Goal: Navigation & Orientation: Find specific page/section

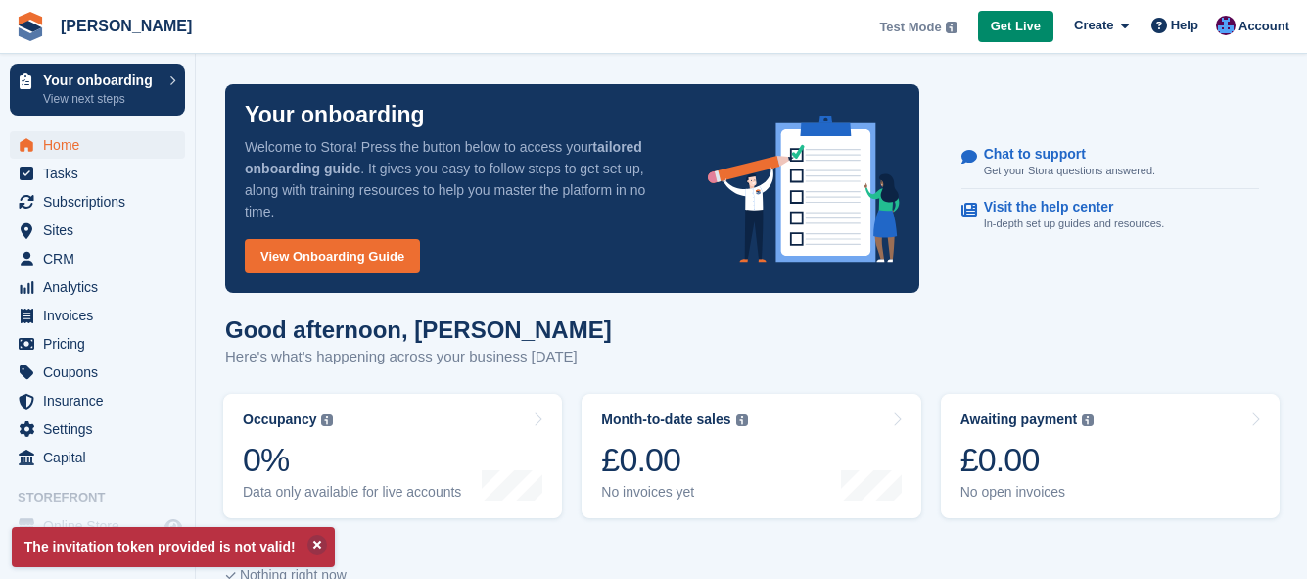
drag, startPoint x: 1195, startPoint y: 1, endPoint x: 1226, endPoint y: 106, distance: 109.4
click at [1226, 106] on div "Your onboarding Welcome to Stora! Press the button below to access your tailore…" at bounding box center [752, 188] width 1076 height 232
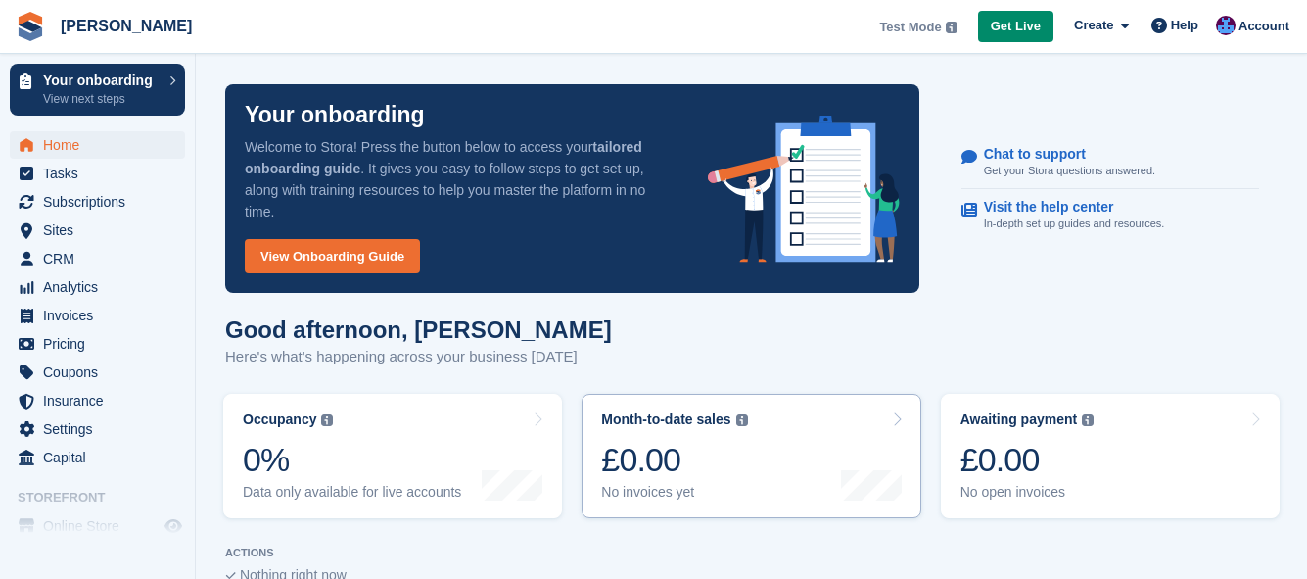
click at [648, 450] on div "£0.00" at bounding box center [674, 460] width 146 height 40
click at [45, 143] on span "Home" at bounding box center [102, 144] width 118 height 27
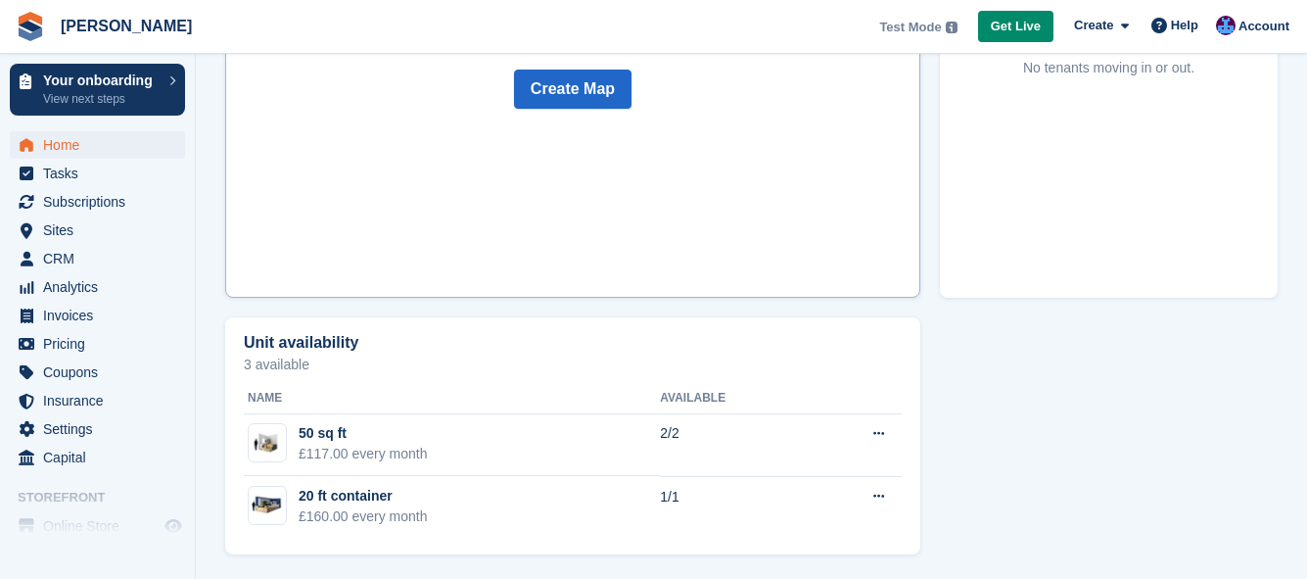
scroll to position [907, 0]
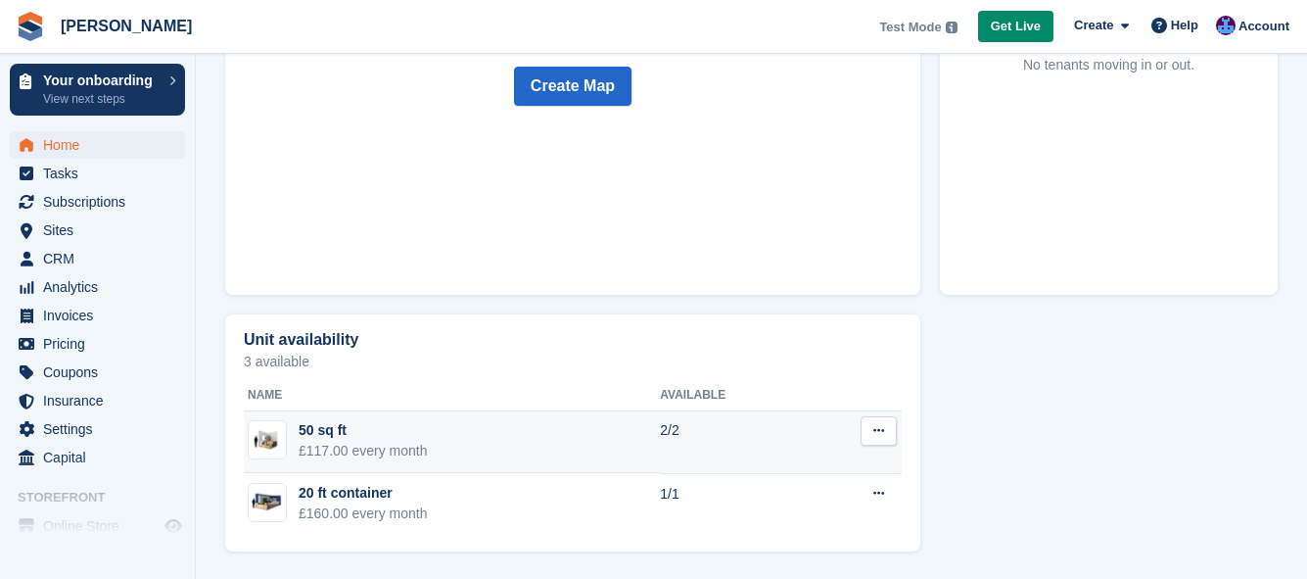
click at [274, 434] on img at bounding box center [267, 440] width 37 height 28
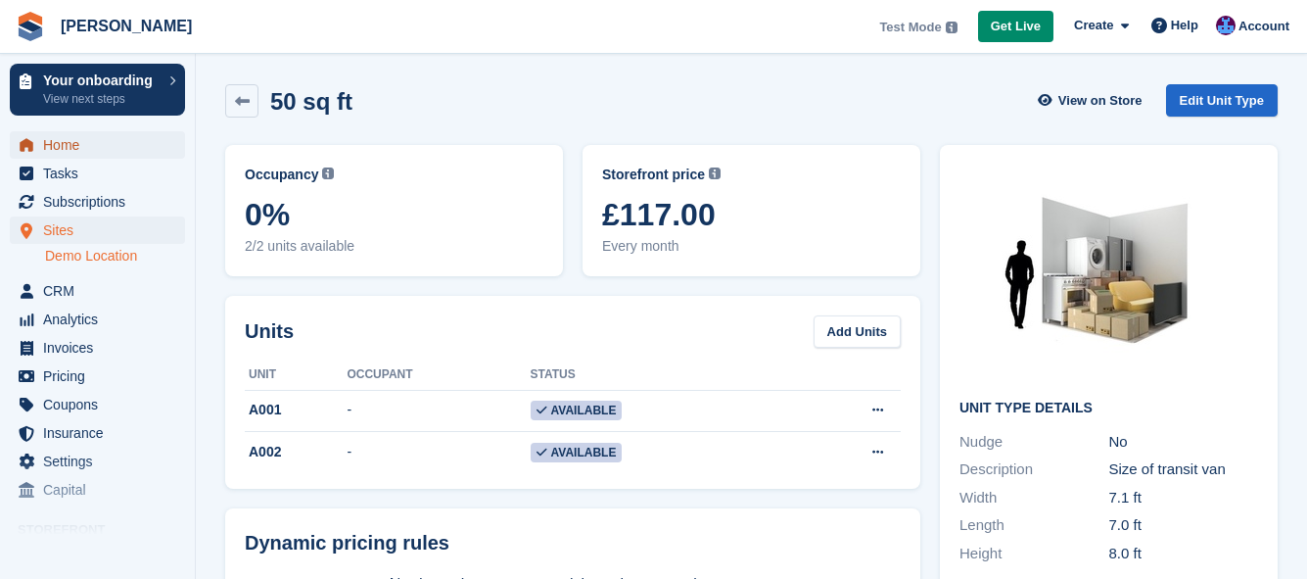
click at [72, 141] on span "Home" at bounding box center [102, 144] width 118 height 27
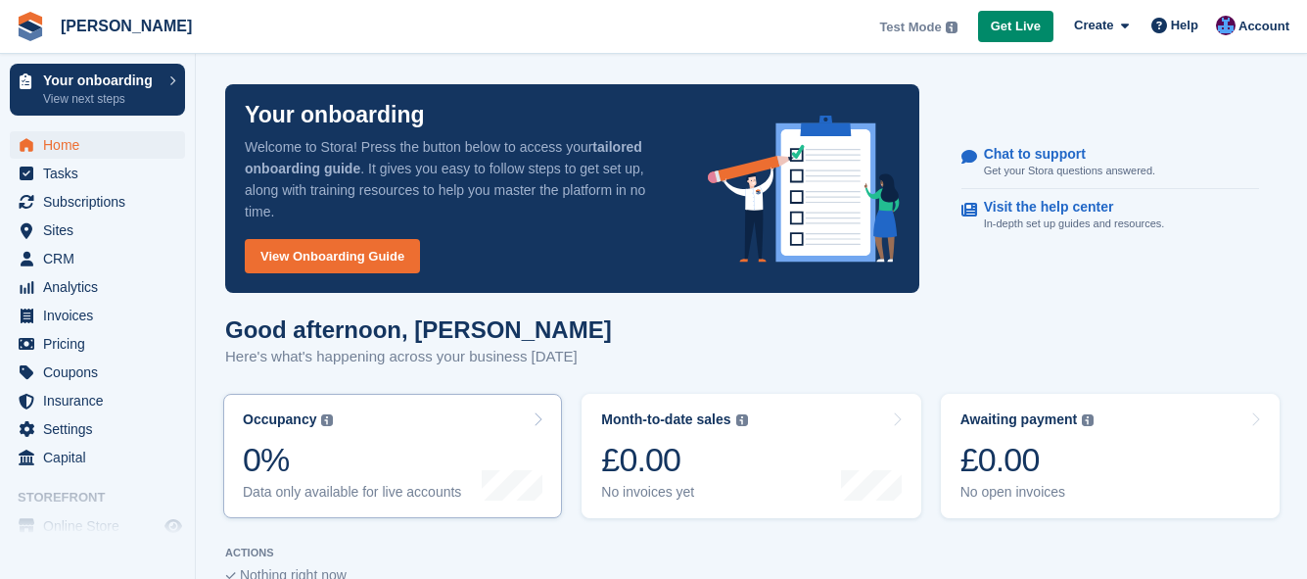
click at [268, 427] on div "Occupancy" at bounding box center [279, 419] width 73 height 17
click at [60, 170] on span "Tasks" at bounding box center [102, 173] width 118 height 27
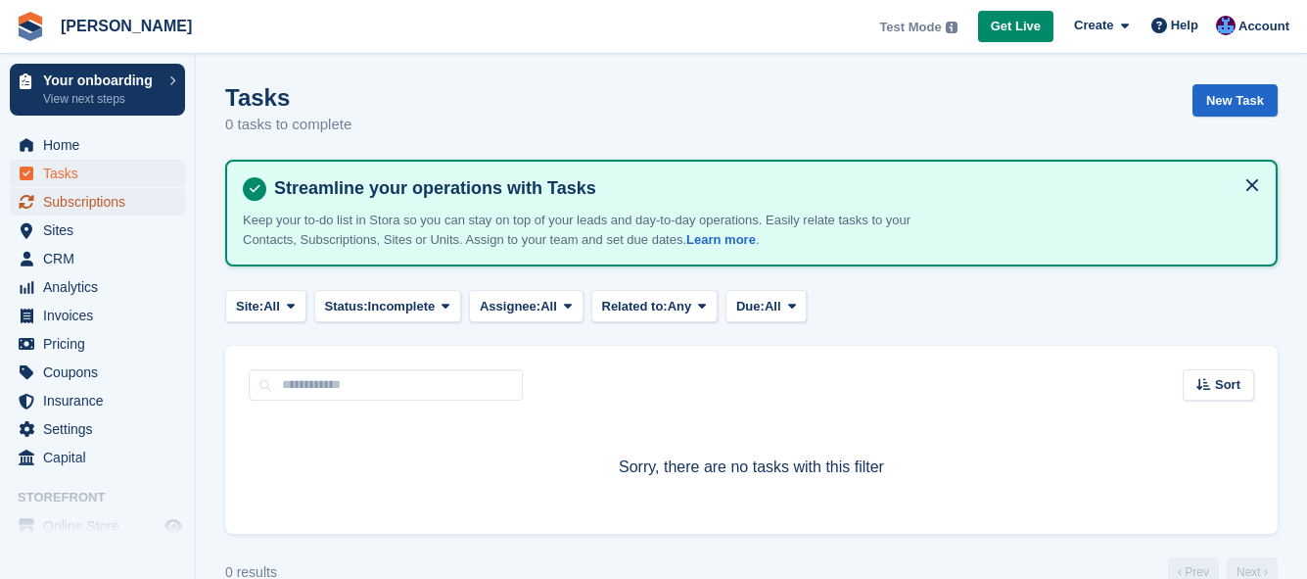
click at [91, 201] on span "Subscriptions" at bounding box center [102, 201] width 118 height 27
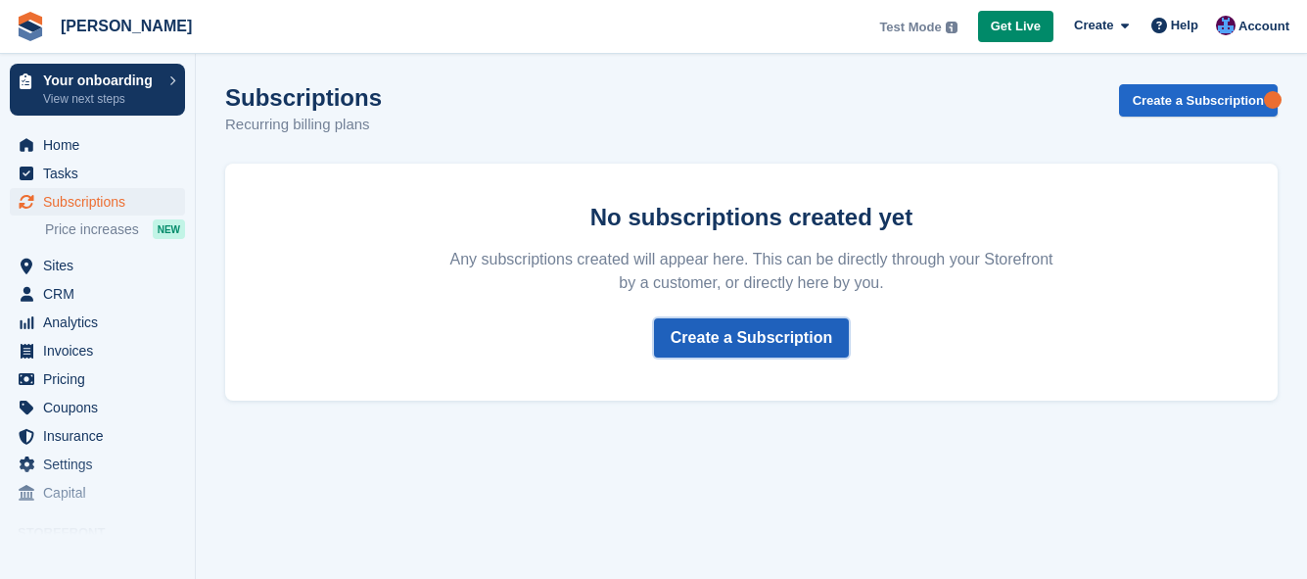
click at [777, 337] on link "Create a Subscription" at bounding box center [751, 337] width 195 height 39
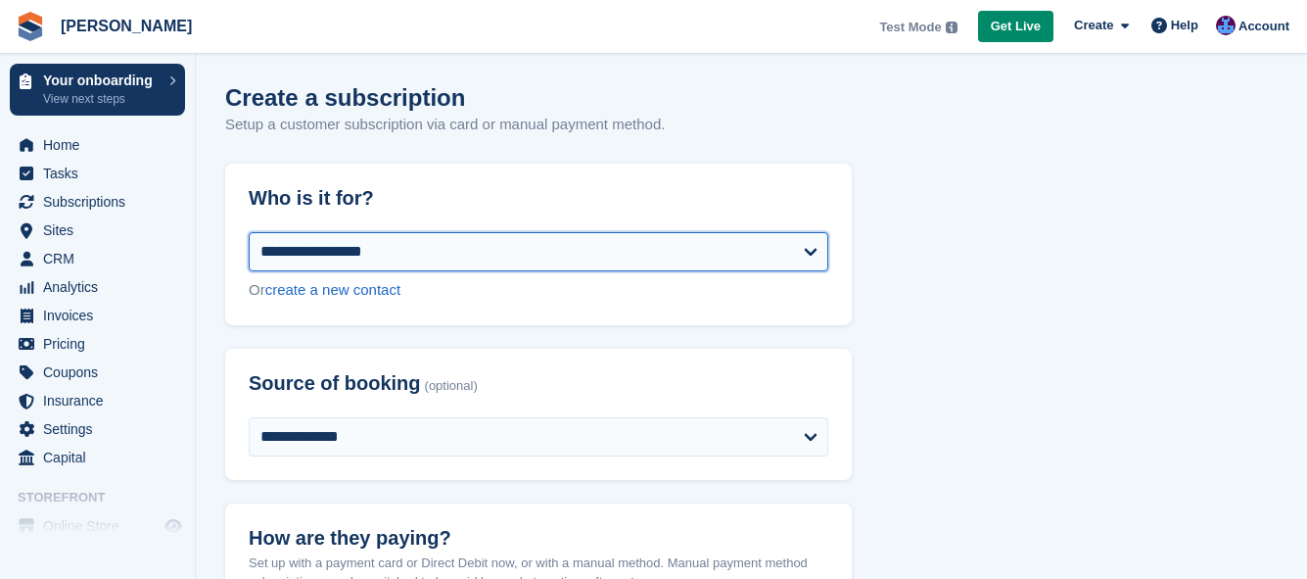
click at [502, 264] on select "**********" at bounding box center [539, 251] width 580 height 39
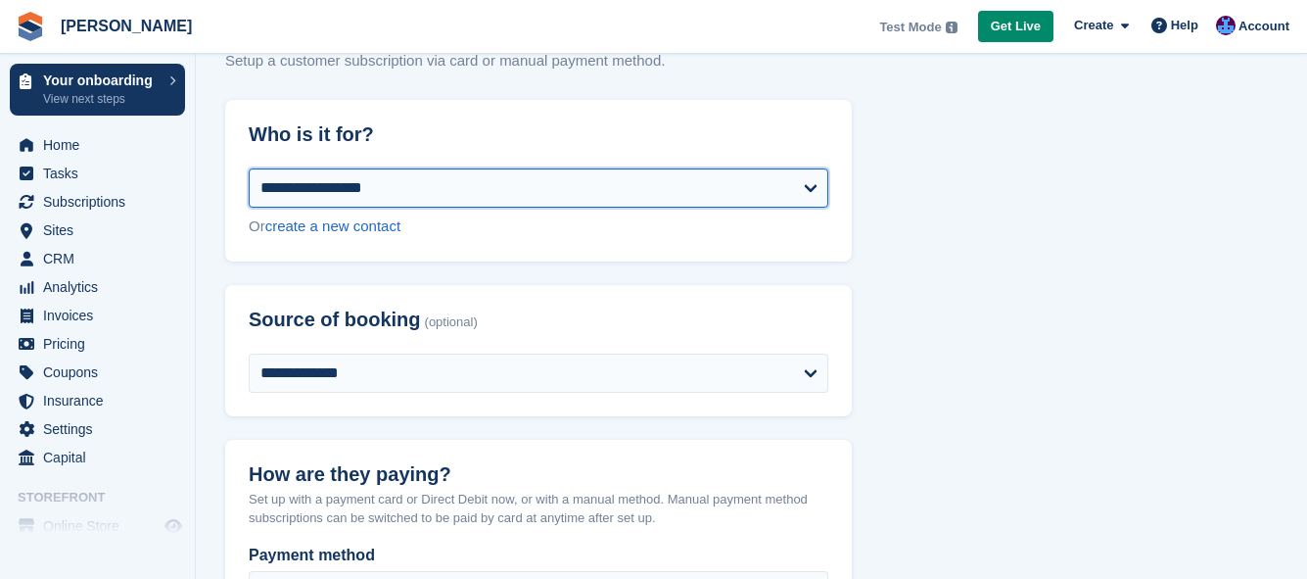
scroll to position [98, 0]
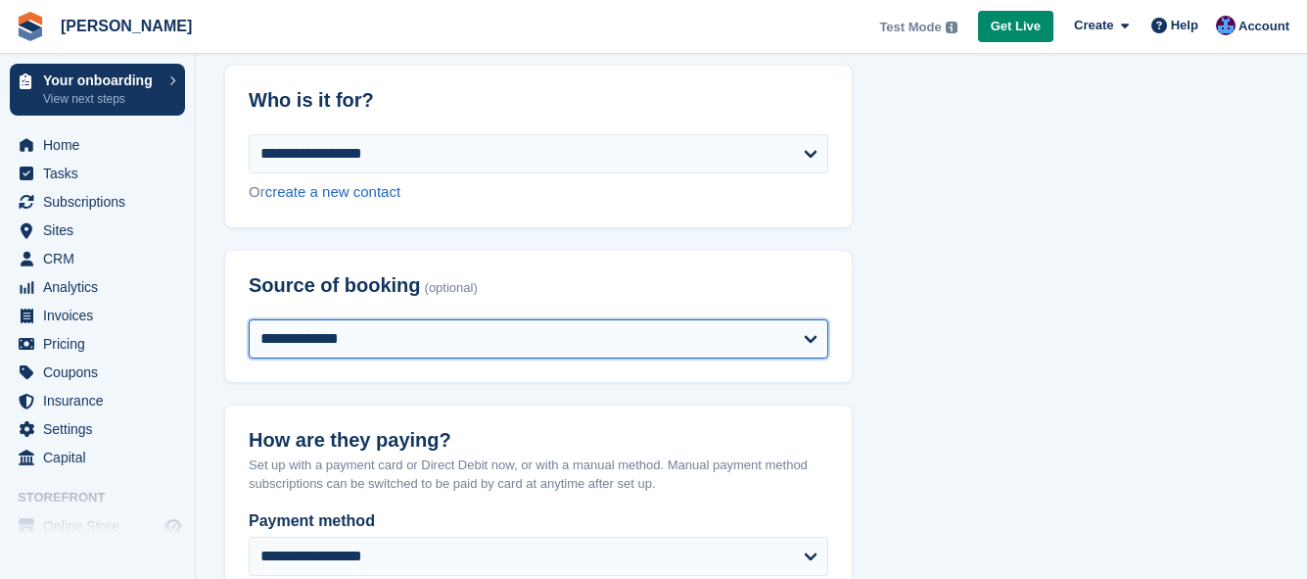
click at [486, 334] on select "**********" at bounding box center [539, 338] width 580 height 39
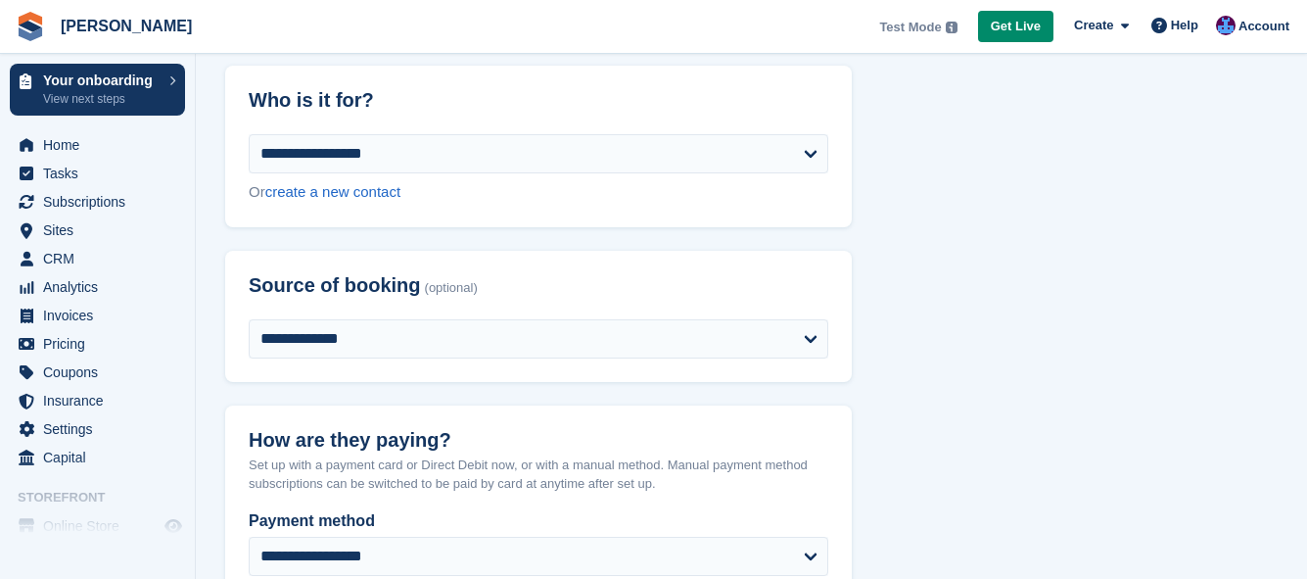
click at [499, 295] on h2 "Source of booking (optional)" at bounding box center [539, 285] width 580 height 23
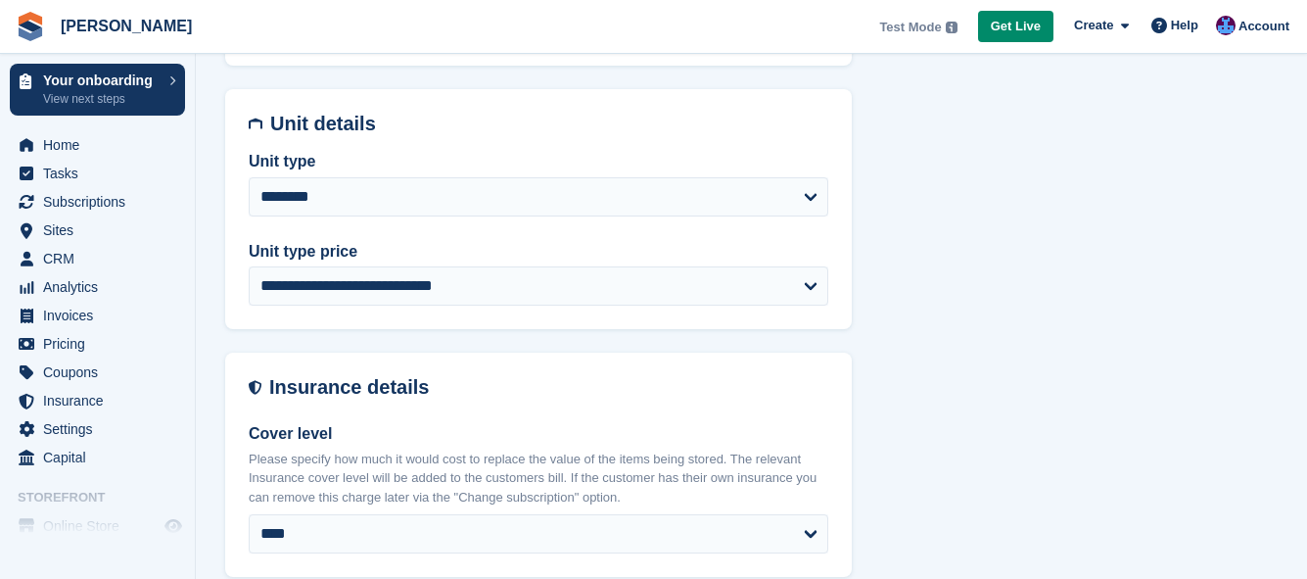
scroll to position [979, 0]
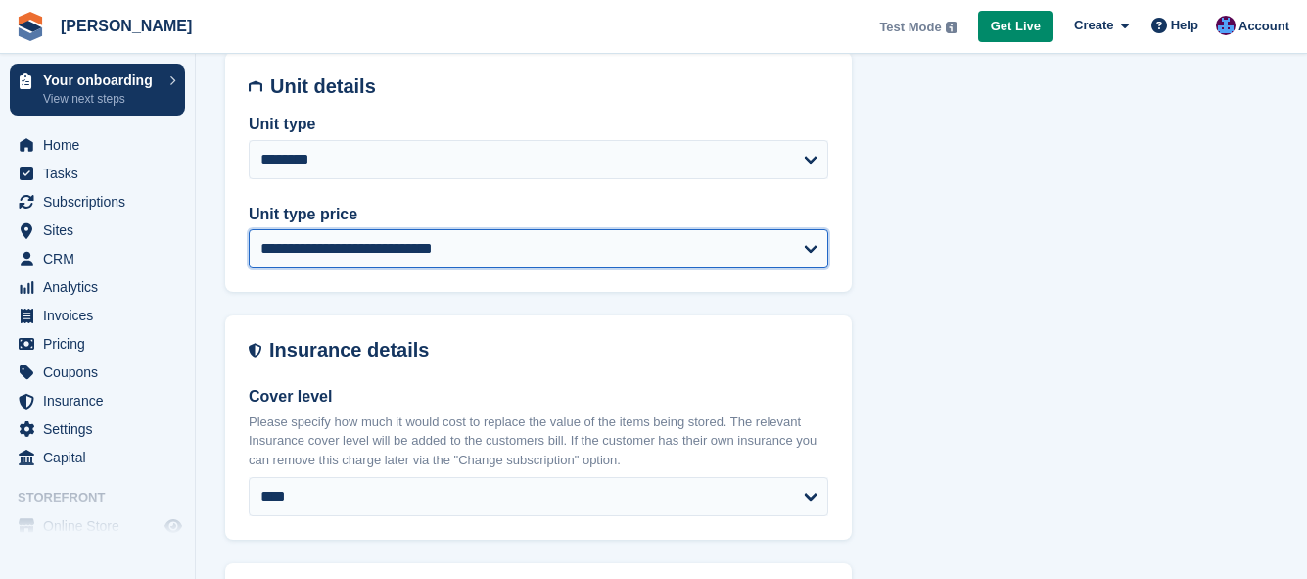
click at [800, 259] on select "**********" at bounding box center [539, 248] width 580 height 39
click at [813, 247] on select "**********" at bounding box center [539, 248] width 580 height 39
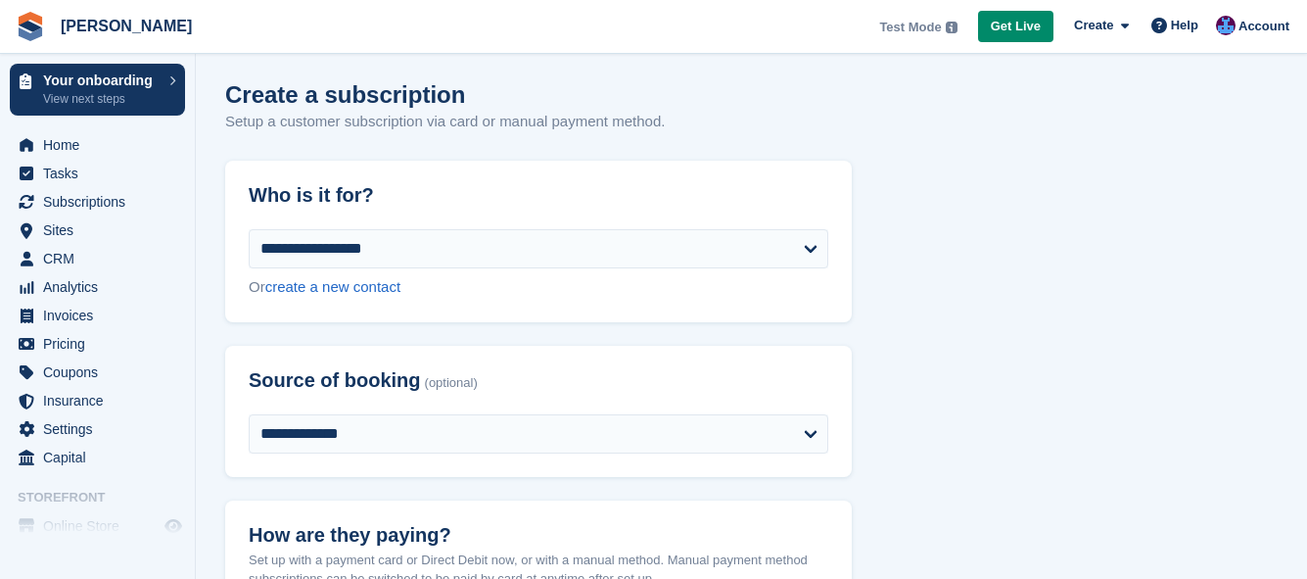
scroll to position [0, 0]
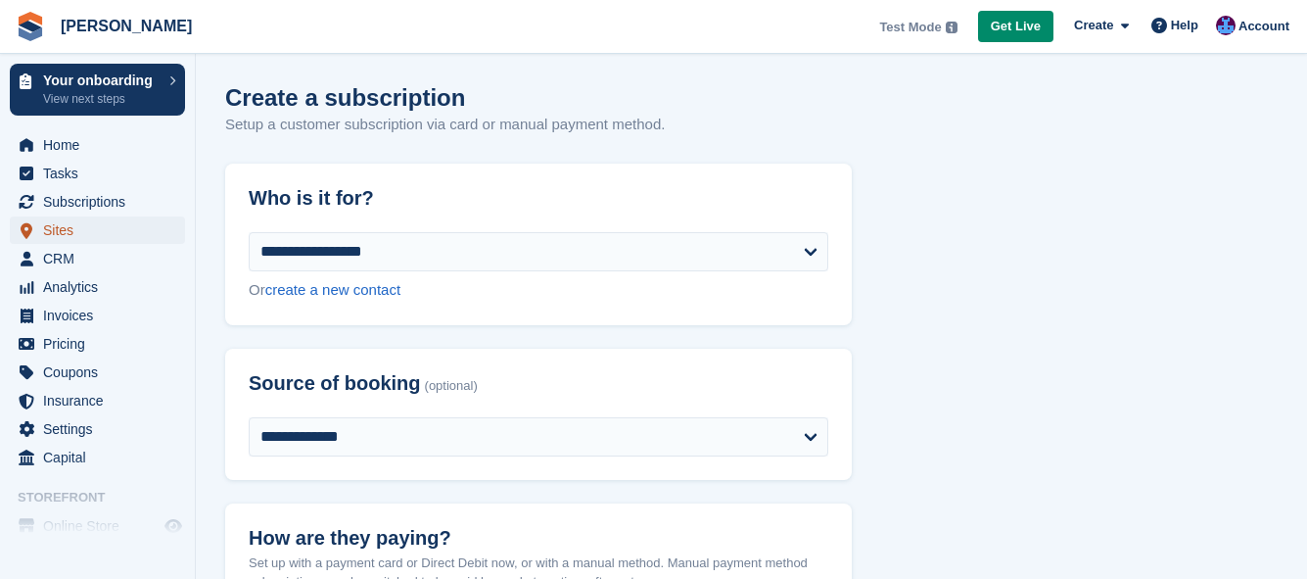
click at [64, 234] on span "Sites" at bounding box center [102, 229] width 118 height 27
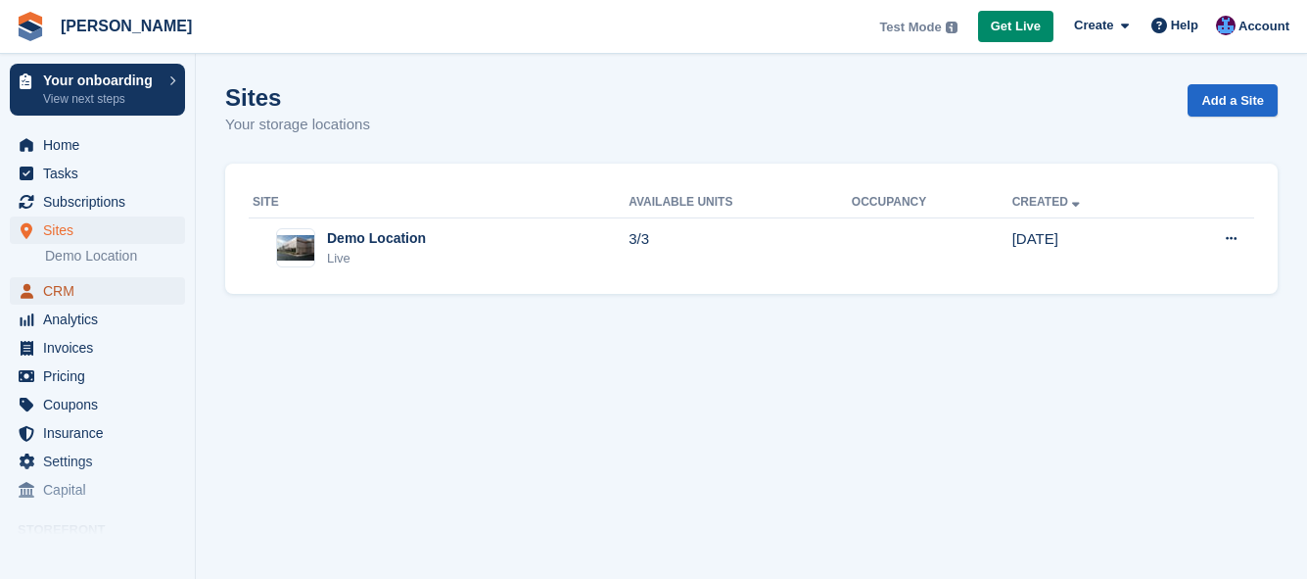
click at [46, 297] on span "CRM" at bounding box center [102, 290] width 118 height 27
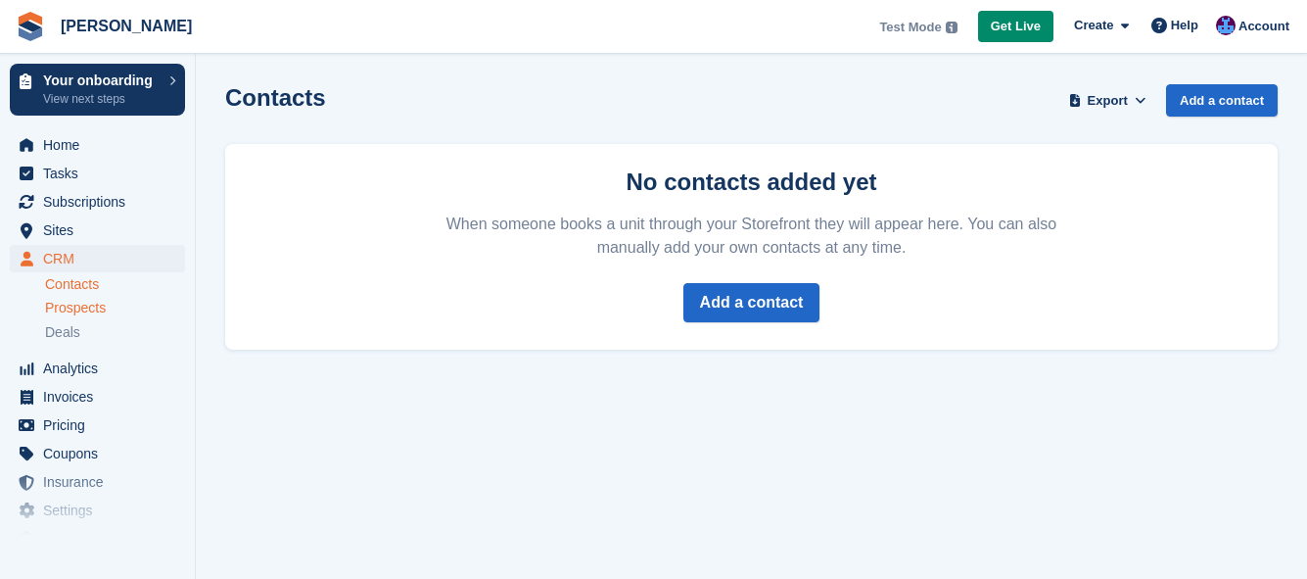
click at [87, 305] on span "Prospects" at bounding box center [75, 308] width 61 height 19
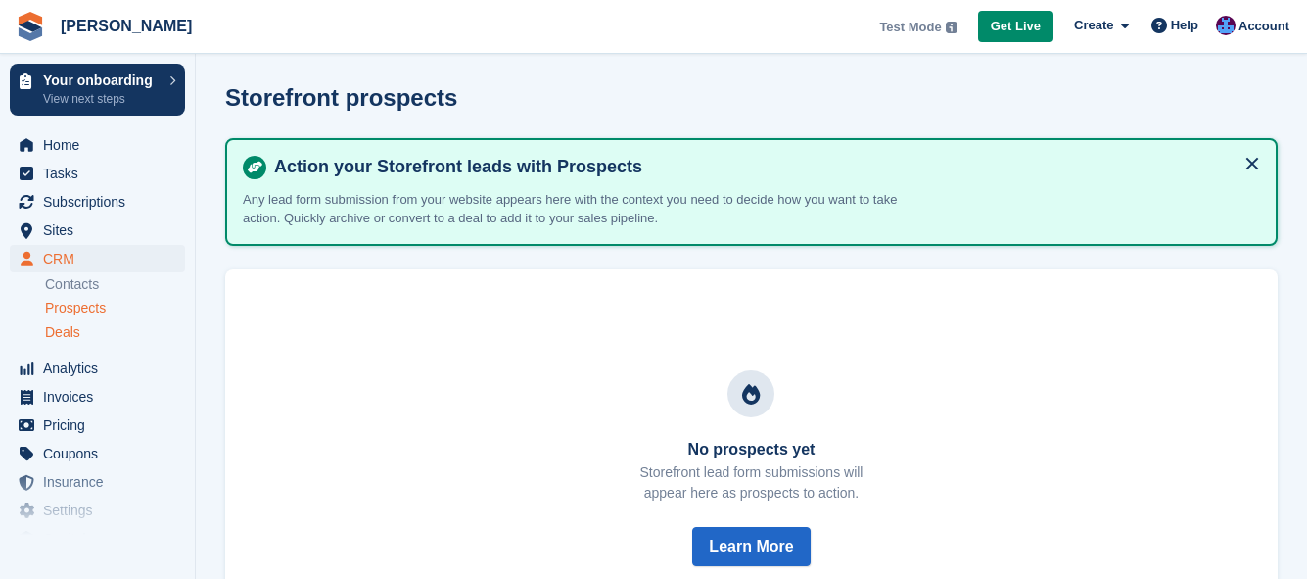
click at [54, 338] on span "Deals" at bounding box center [62, 332] width 35 height 19
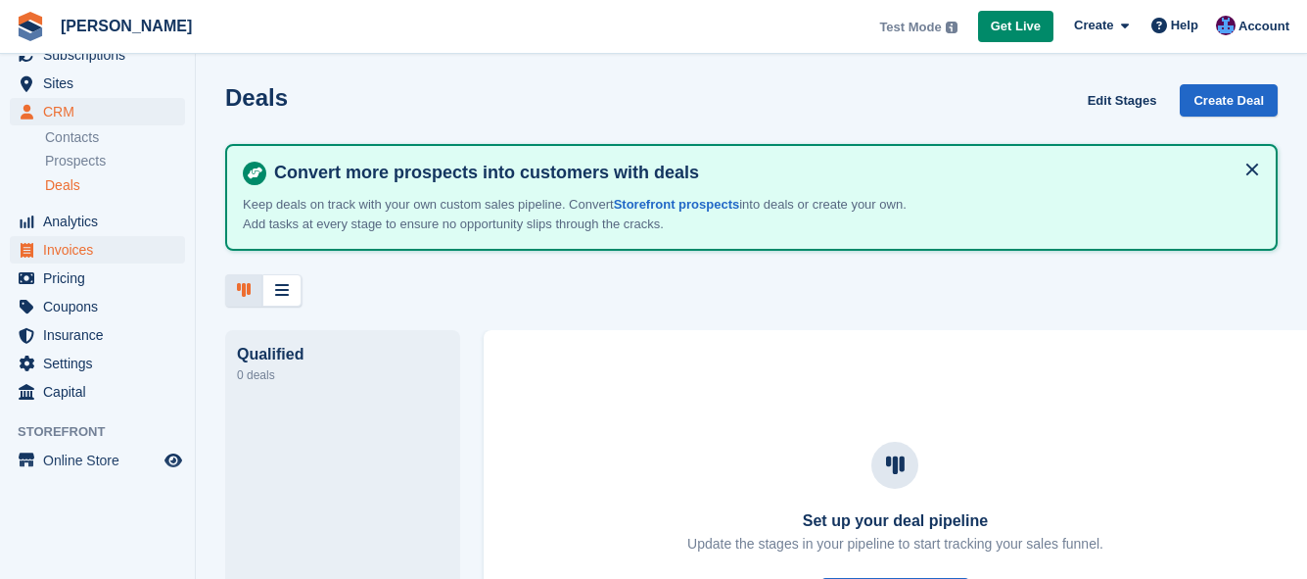
scroll to position [150, 0]
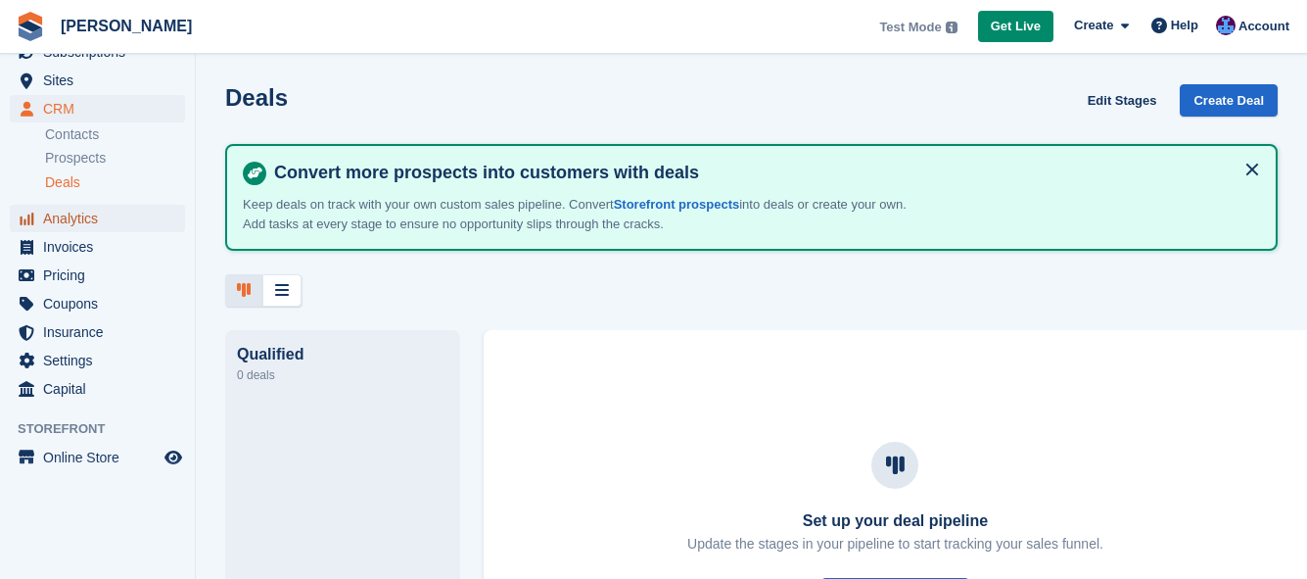
click at [77, 216] on span "Analytics" at bounding box center [102, 218] width 118 height 27
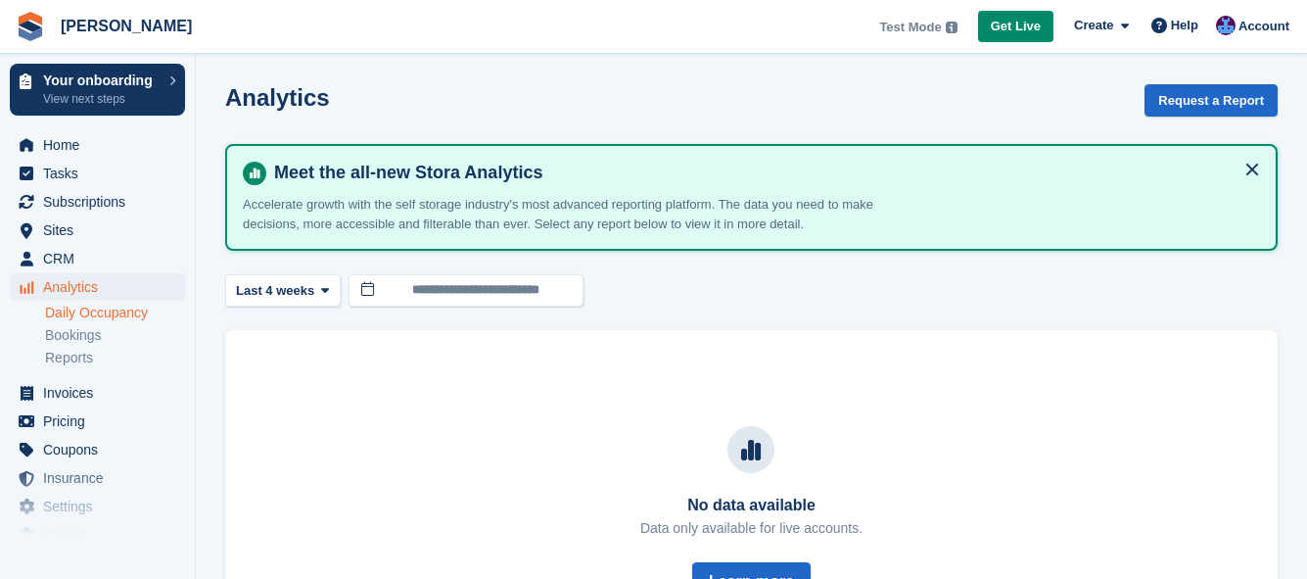
click at [134, 311] on link "Daily Occupancy" at bounding box center [115, 313] width 140 height 19
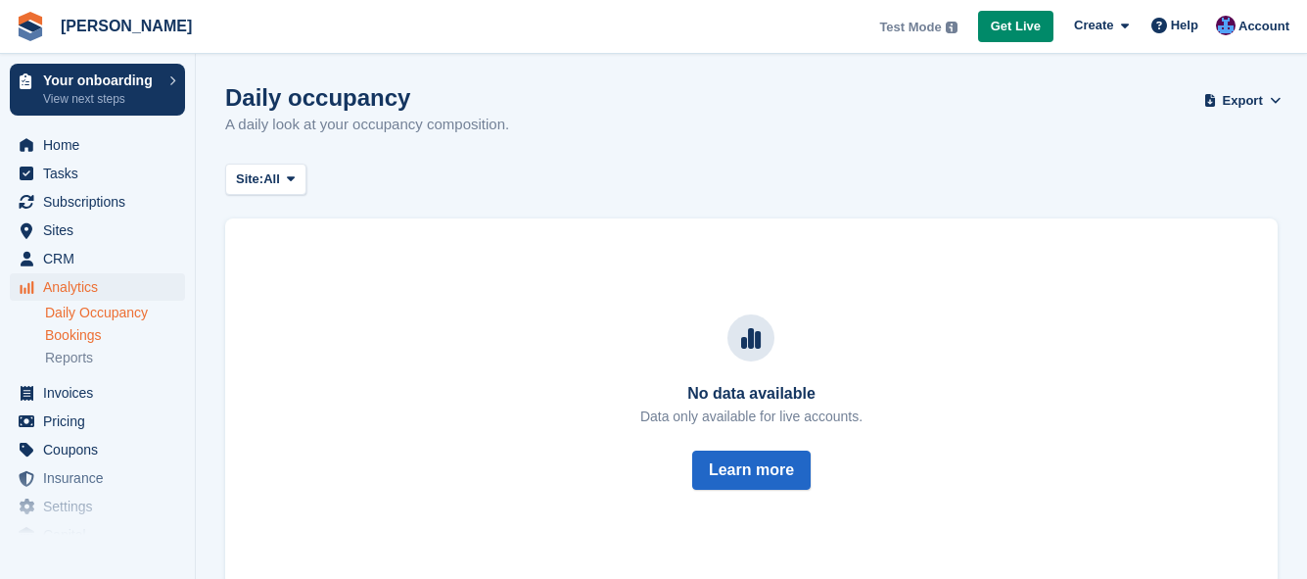
click at [66, 330] on link "Bookings" at bounding box center [115, 335] width 140 height 19
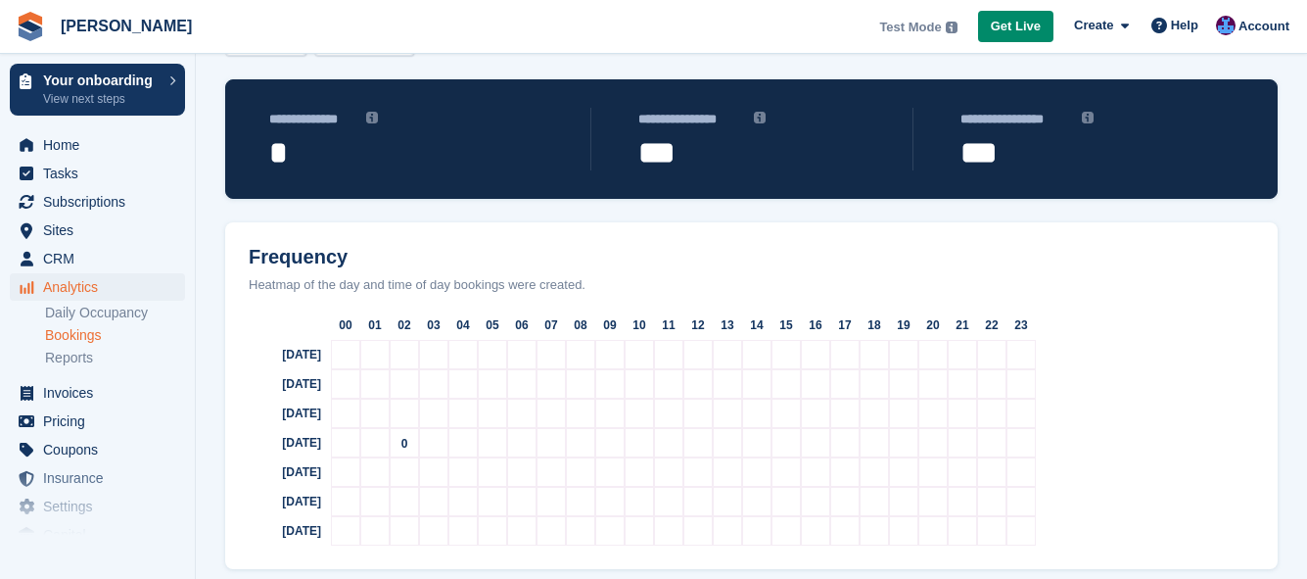
scroll to position [150, 0]
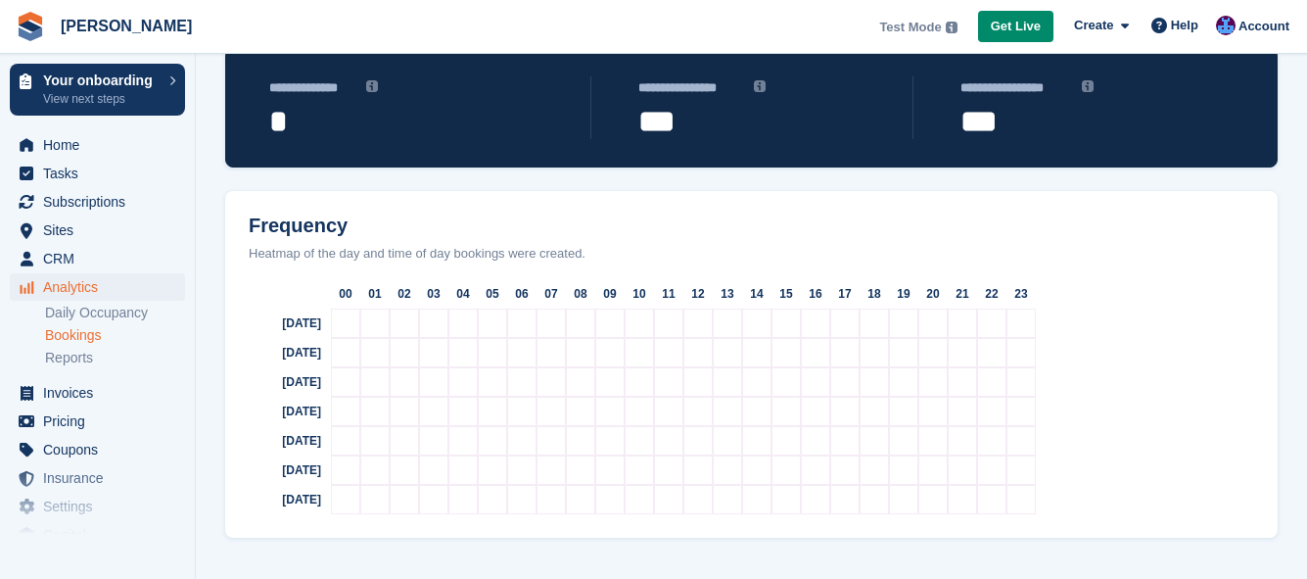
click at [983, 134] on span "***" at bounding box center [1074, 121] width 226 height 35
click at [55, 358] on link "Reports" at bounding box center [115, 358] width 140 height 19
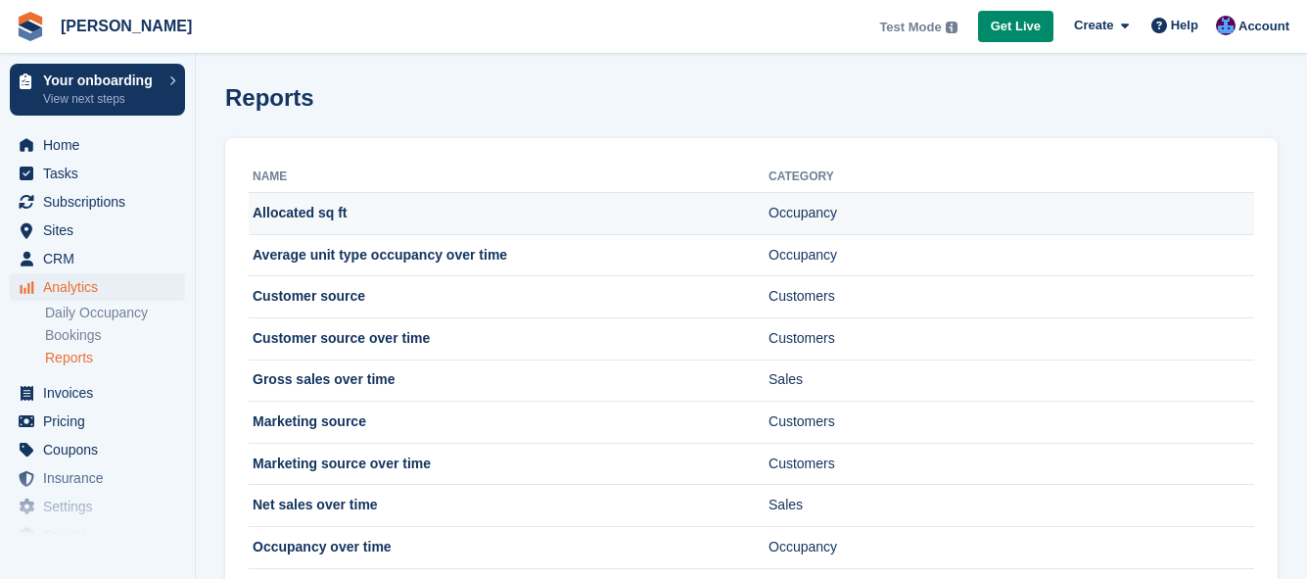
click at [783, 207] on td "Occupancy" at bounding box center [1012, 214] width 486 height 42
click at [284, 207] on td "Allocated sq ft" at bounding box center [509, 214] width 520 height 42
click at [332, 217] on td "Allocated sq ft" at bounding box center [509, 214] width 520 height 42
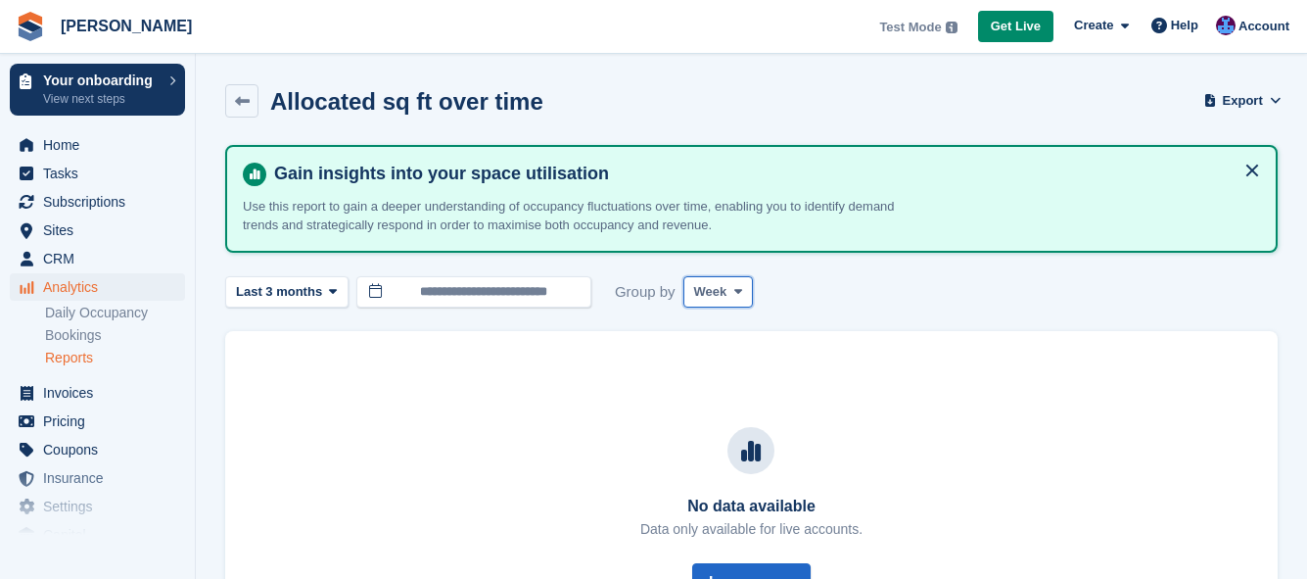
click at [737, 292] on span at bounding box center [739, 292] width 16 height 16
click at [82, 354] on link "Reports" at bounding box center [115, 358] width 140 height 19
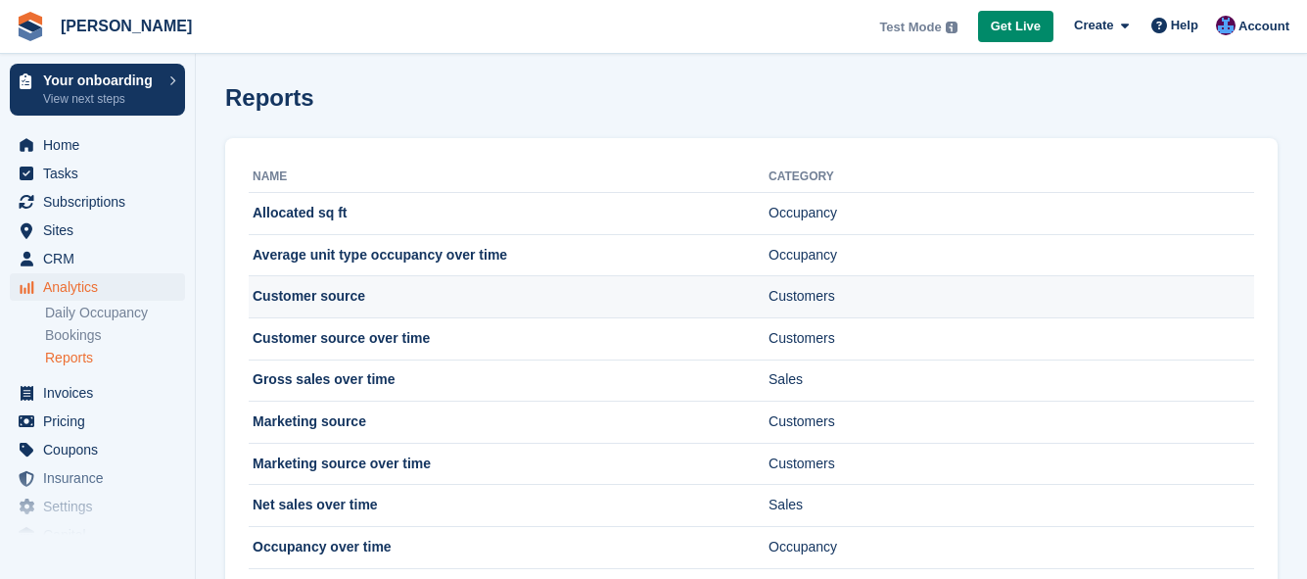
click at [345, 294] on td "Customer source" at bounding box center [509, 297] width 520 height 42
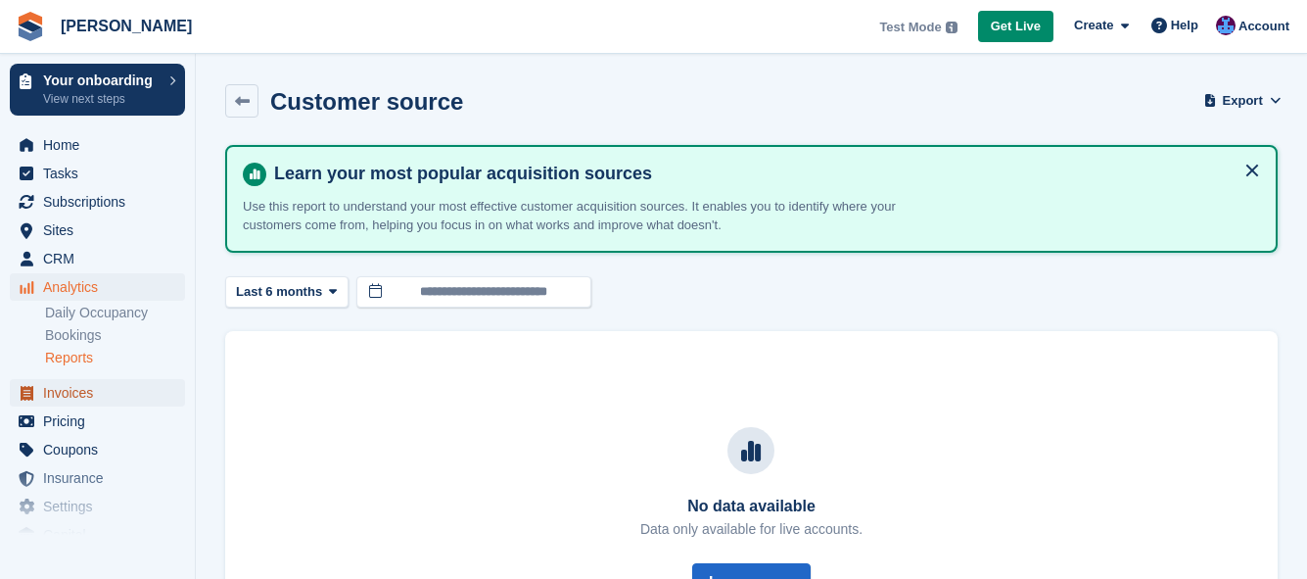
click at [63, 392] on span "Invoices" at bounding box center [102, 392] width 118 height 27
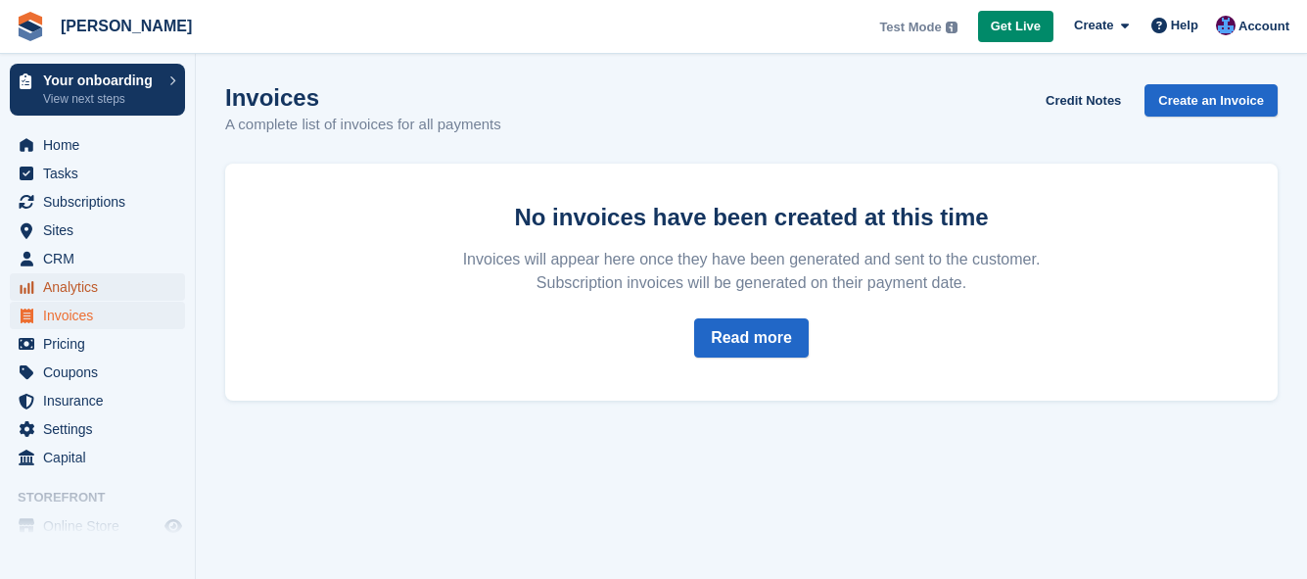
click at [66, 284] on span "Analytics" at bounding box center [102, 286] width 118 height 27
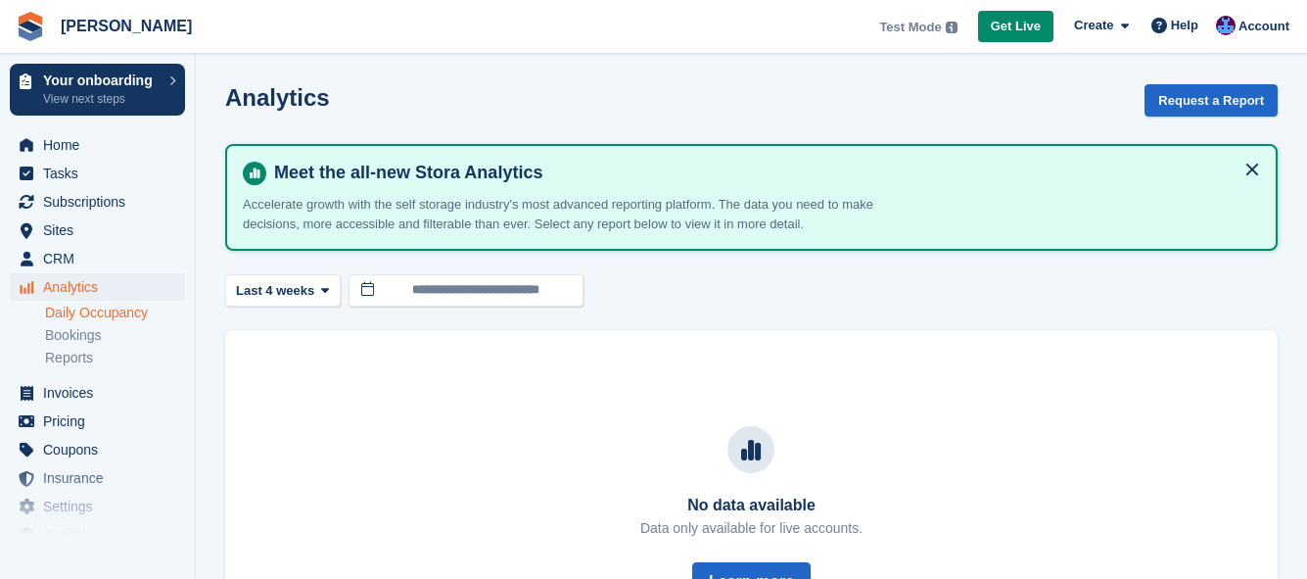
click at [111, 311] on link "Daily Occupancy" at bounding box center [115, 313] width 140 height 19
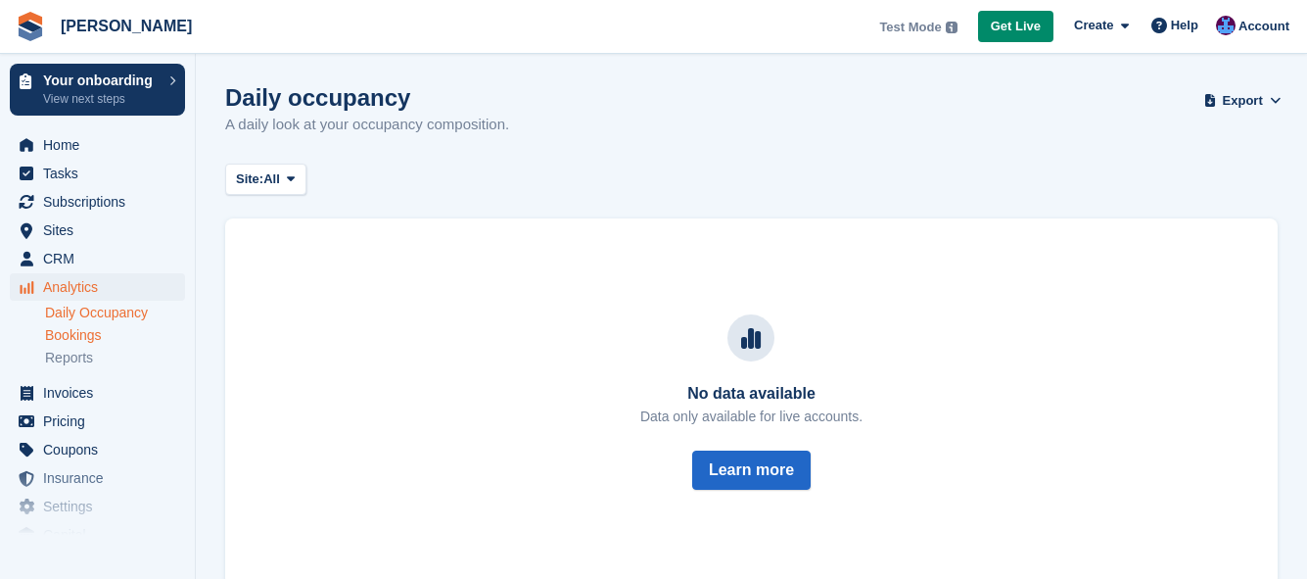
click at [100, 334] on link "Bookings" at bounding box center [115, 335] width 140 height 19
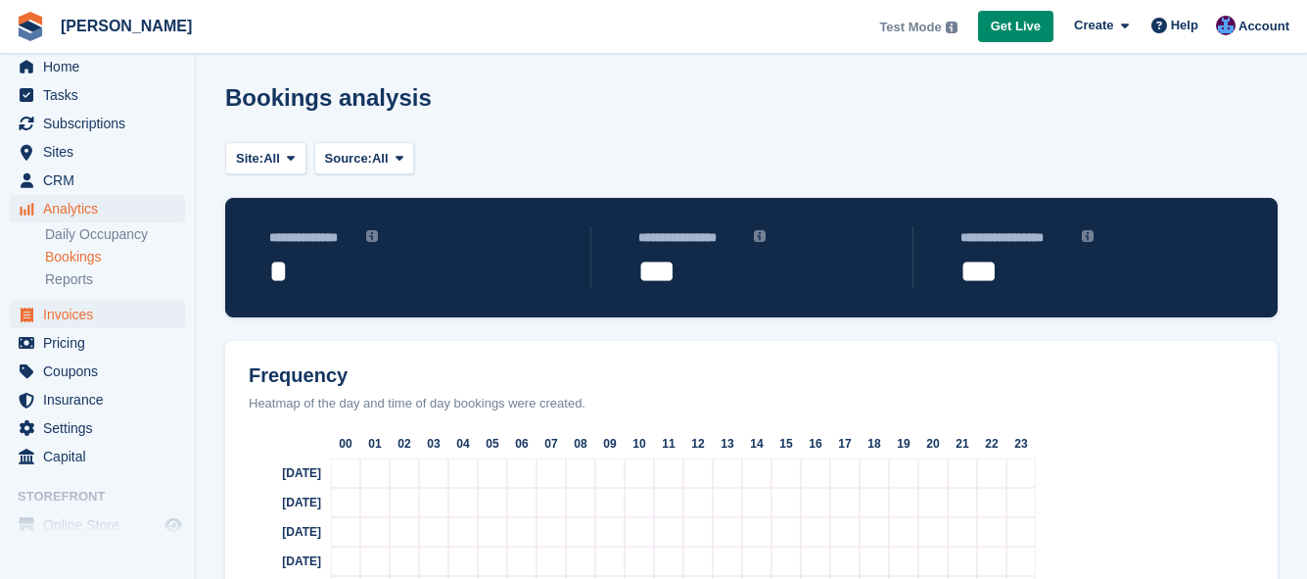
scroll to position [98, 0]
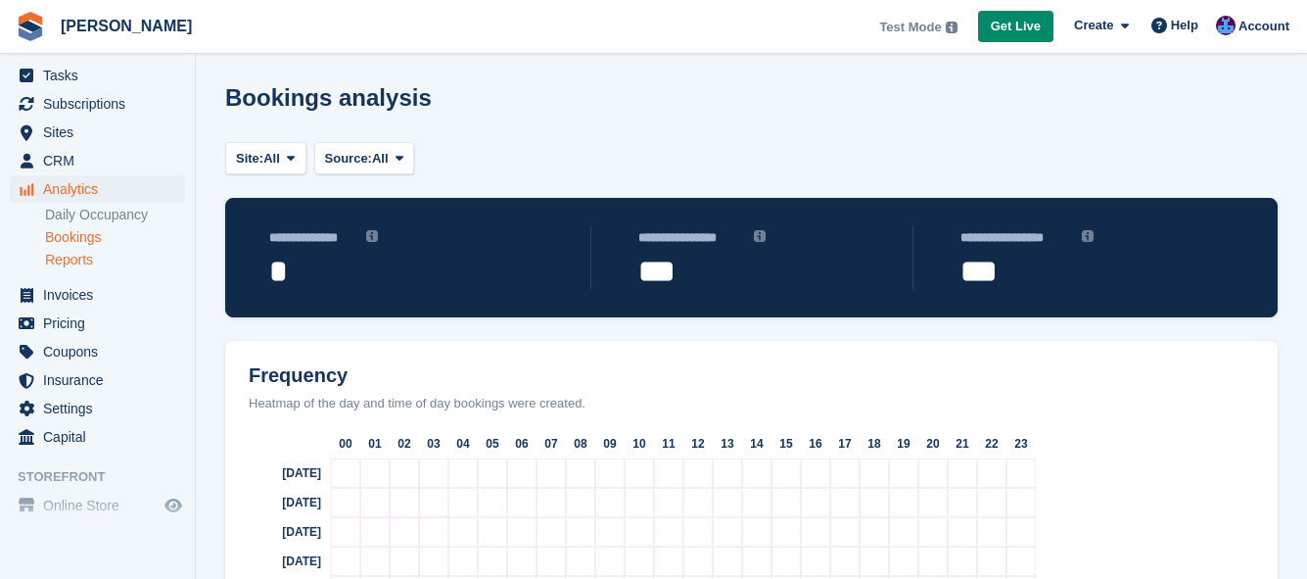
click at [81, 256] on link "Reports" at bounding box center [115, 260] width 140 height 19
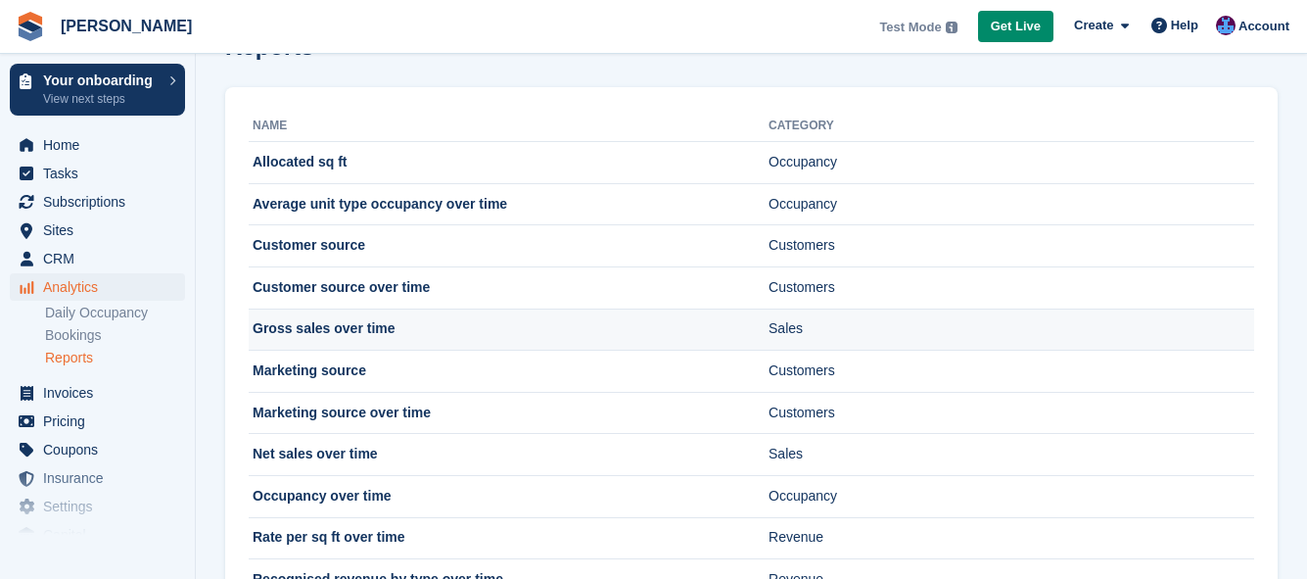
scroll to position [98, 0]
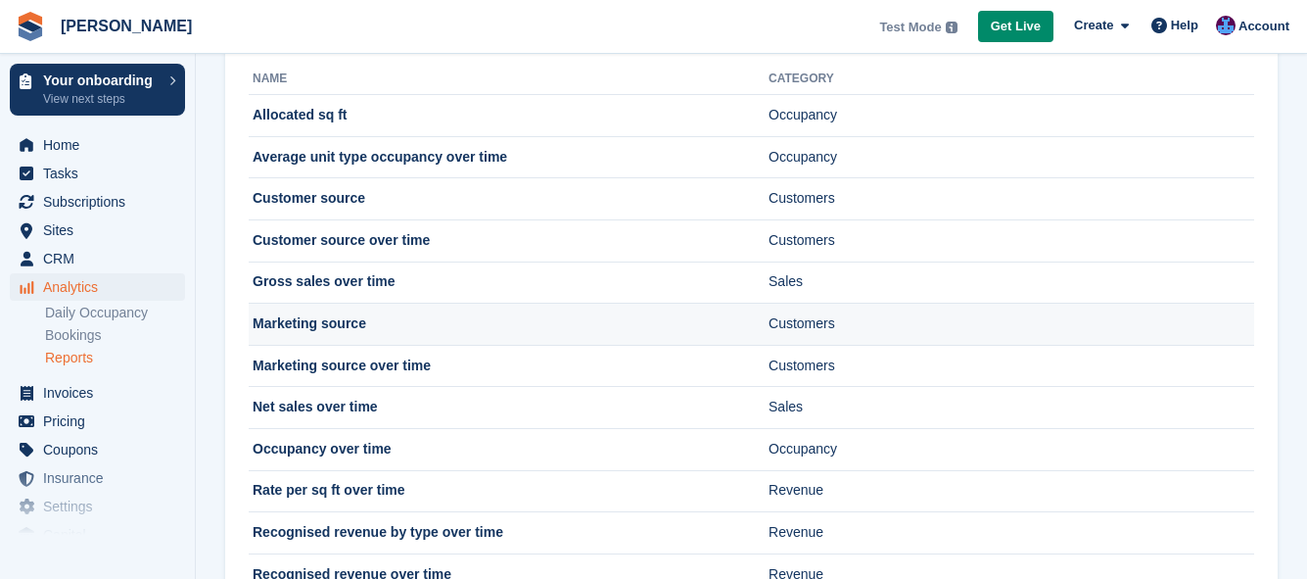
click at [477, 330] on td "Marketing source" at bounding box center [509, 325] width 520 height 42
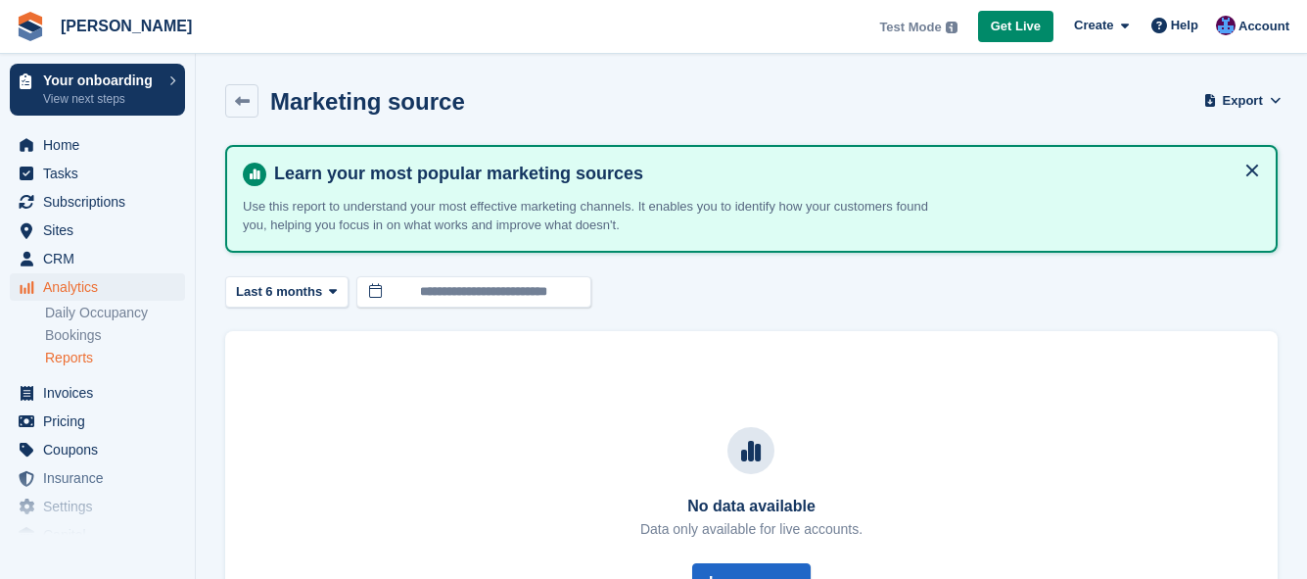
click at [71, 360] on link "Reports" at bounding box center [115, 358] width 140 height 19
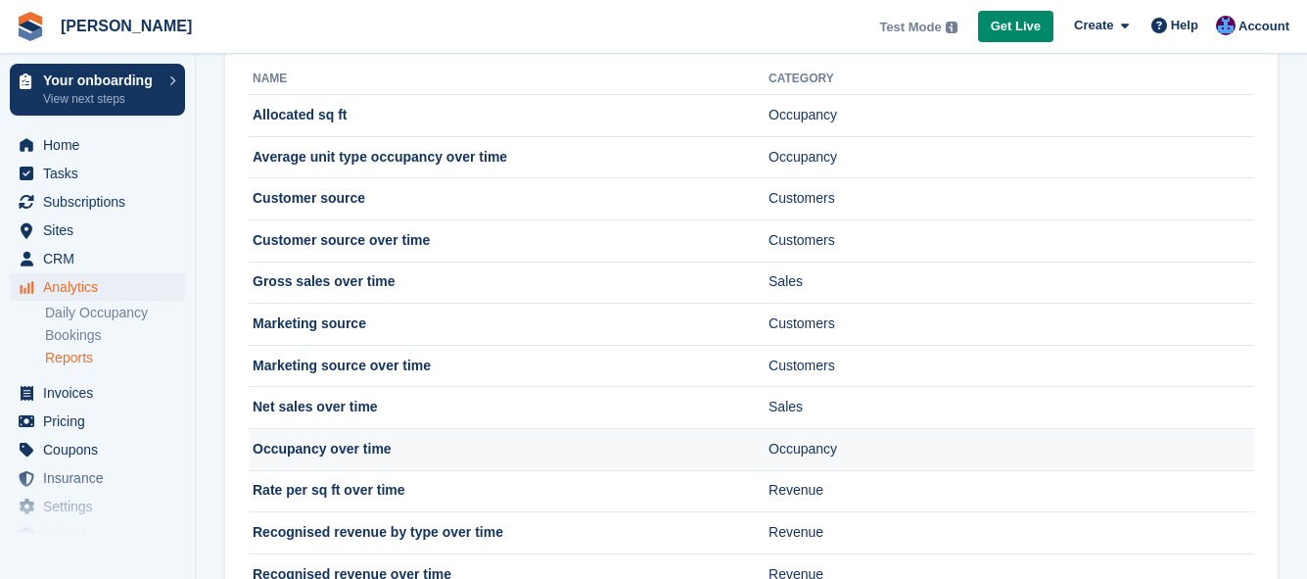
scroll to position [196, 0]
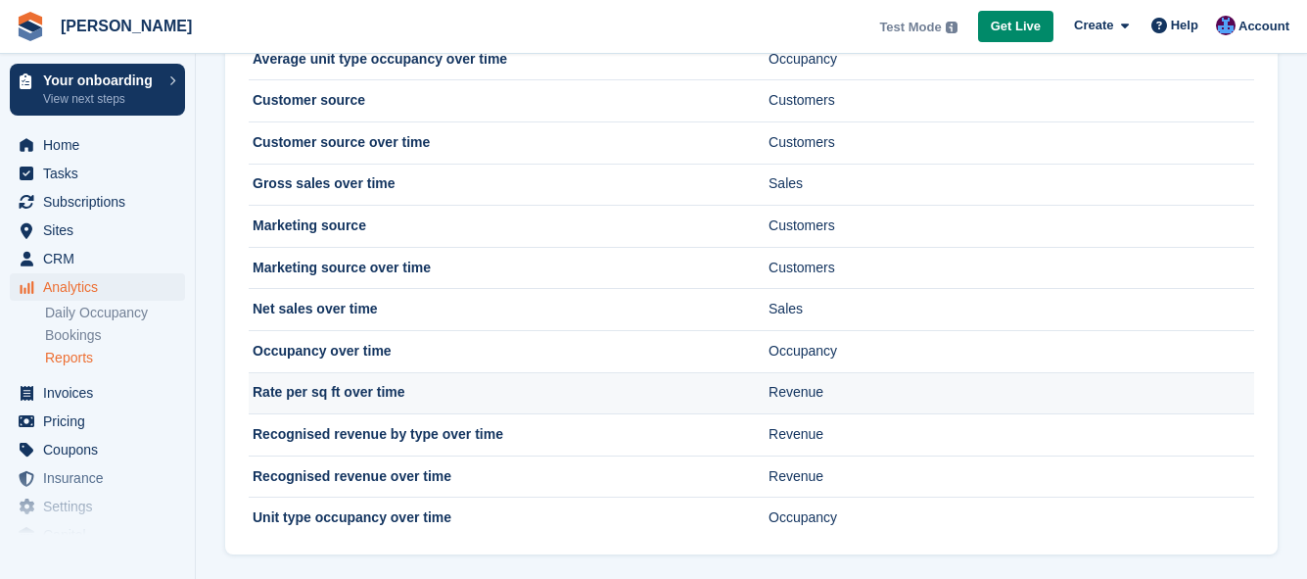
click at [310, 389] on td "Rate per sq ft over time" at bounding box center [509, 393] width 520 height 42
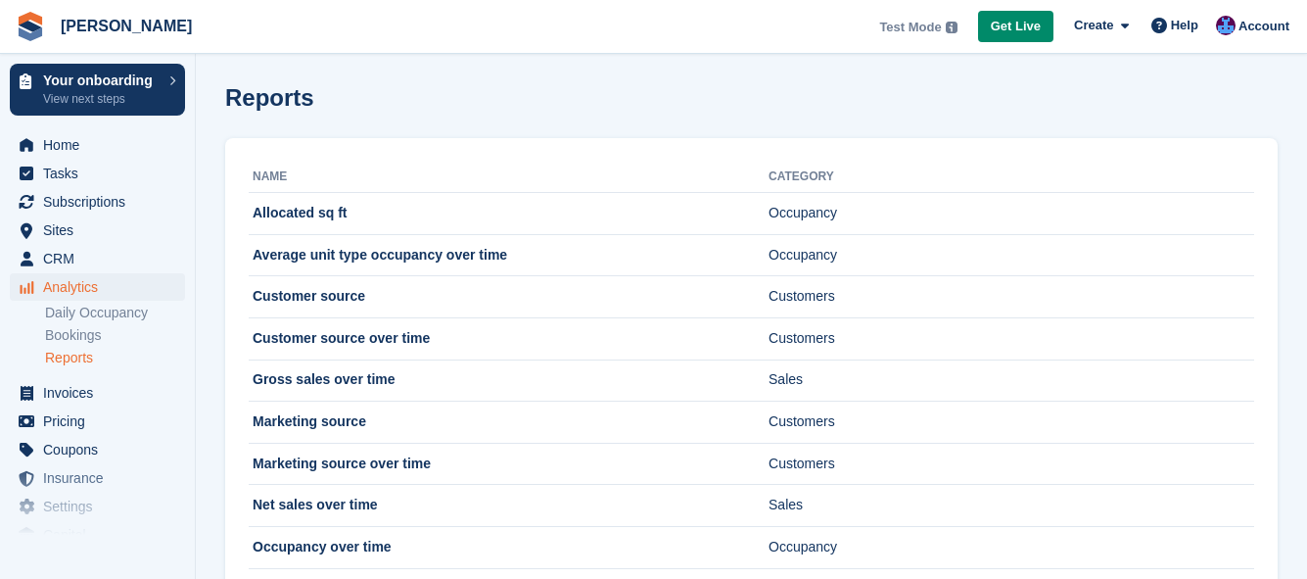
scroll to position [196, 0]
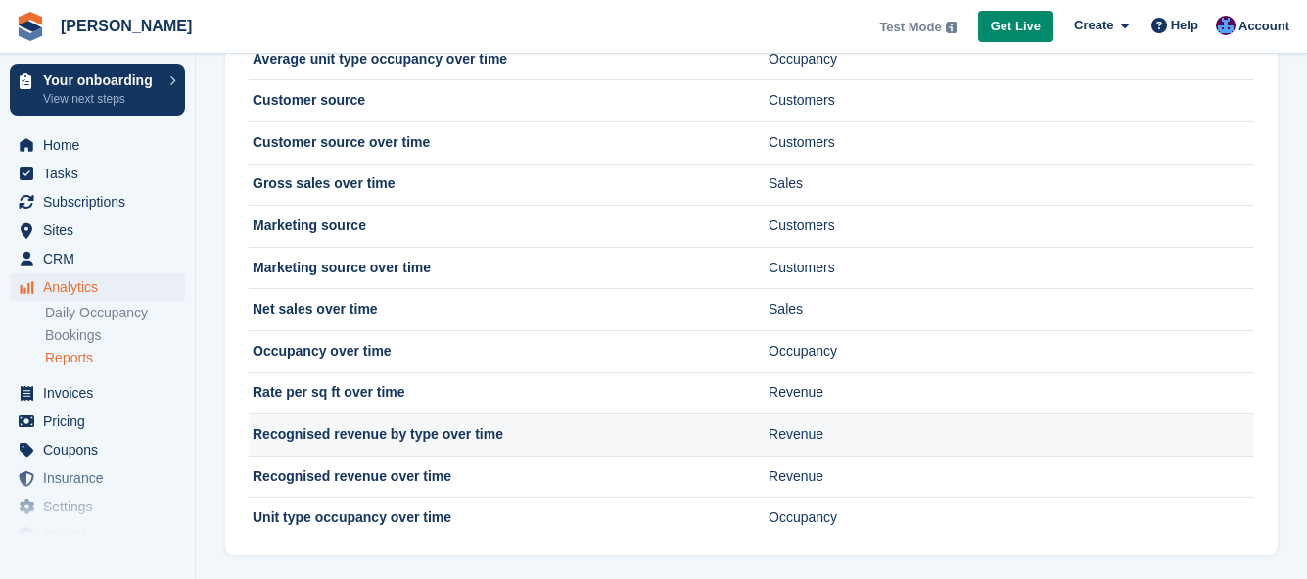
click at [377, 442] on td "Recognised revenue by type over time" at bounding box center [509, 435] width 520 height 42
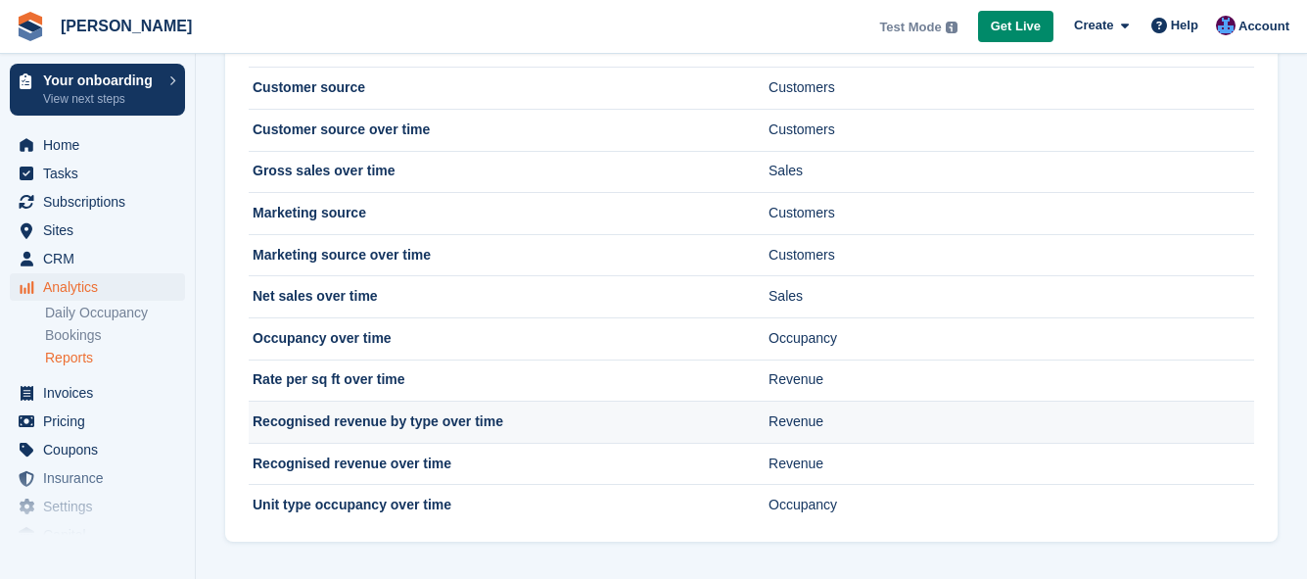
scroll to position [213, 0]
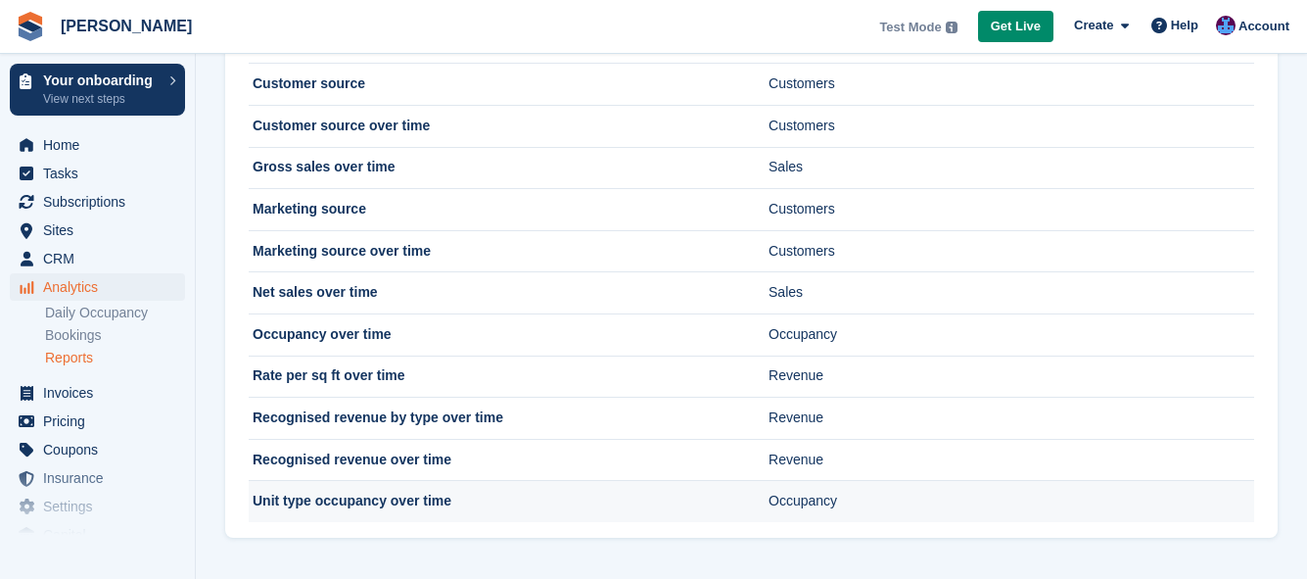
click at [314, 508] on td "Unit type occupancy over time" at bounding box center [509, 501] width 520 height 41
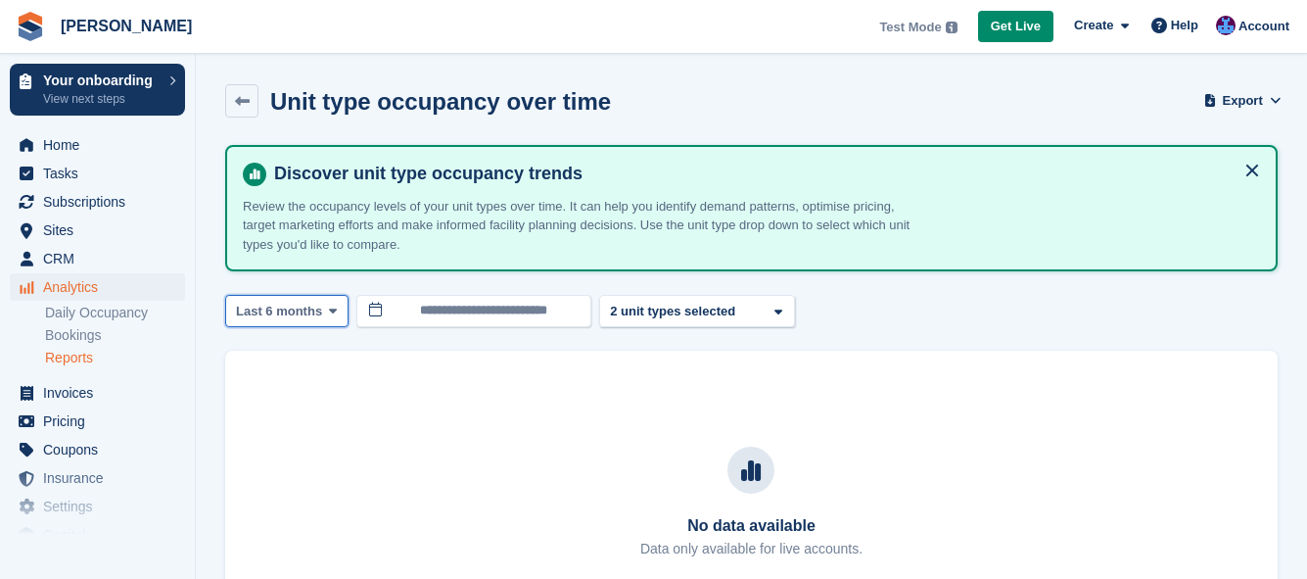
click at [329, 305] on icon at bounding box center [333, 311] width 8 height 13
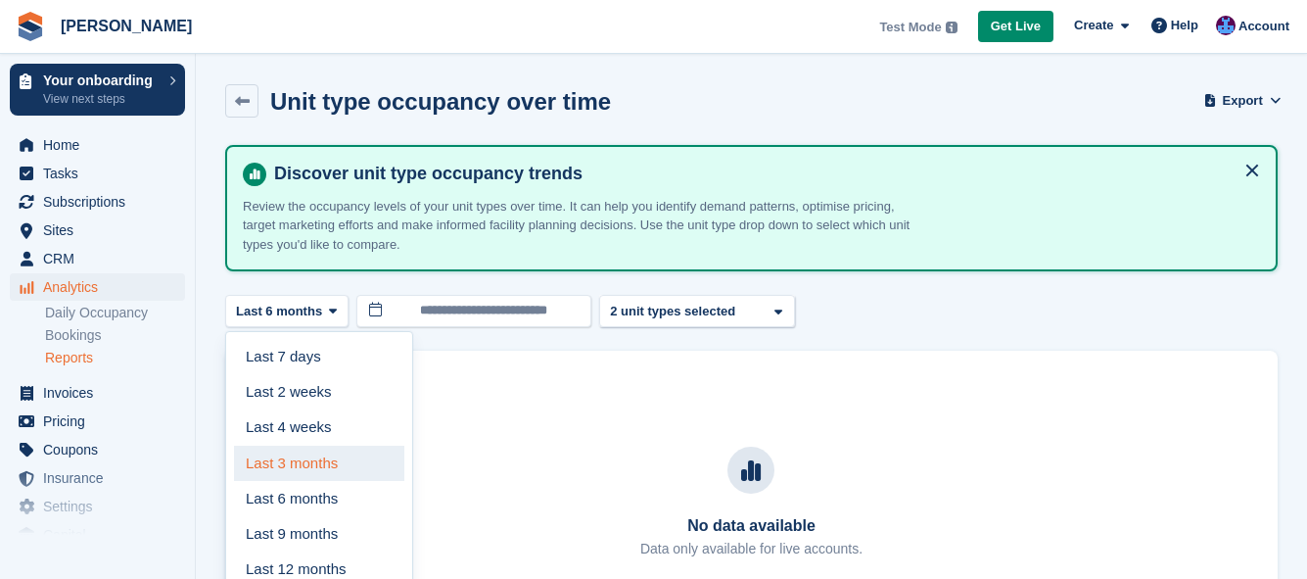
click at [308, 457] on link "Last 3 months" at bounding box center [319, 463] width 170 height 35
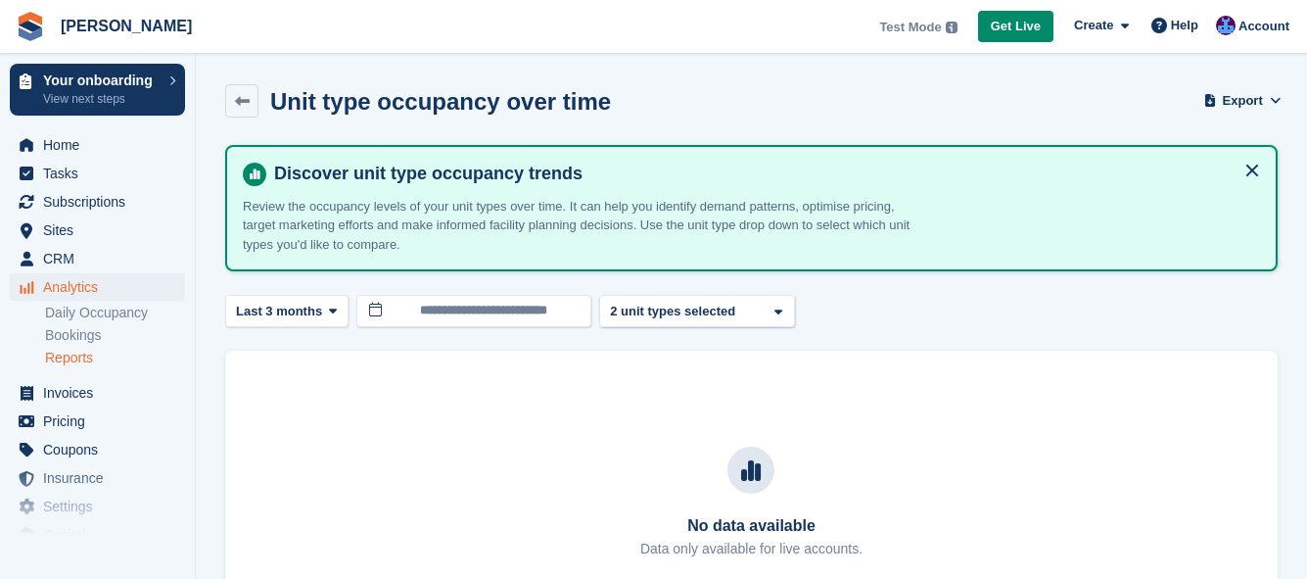
scroll to position [168, 0]
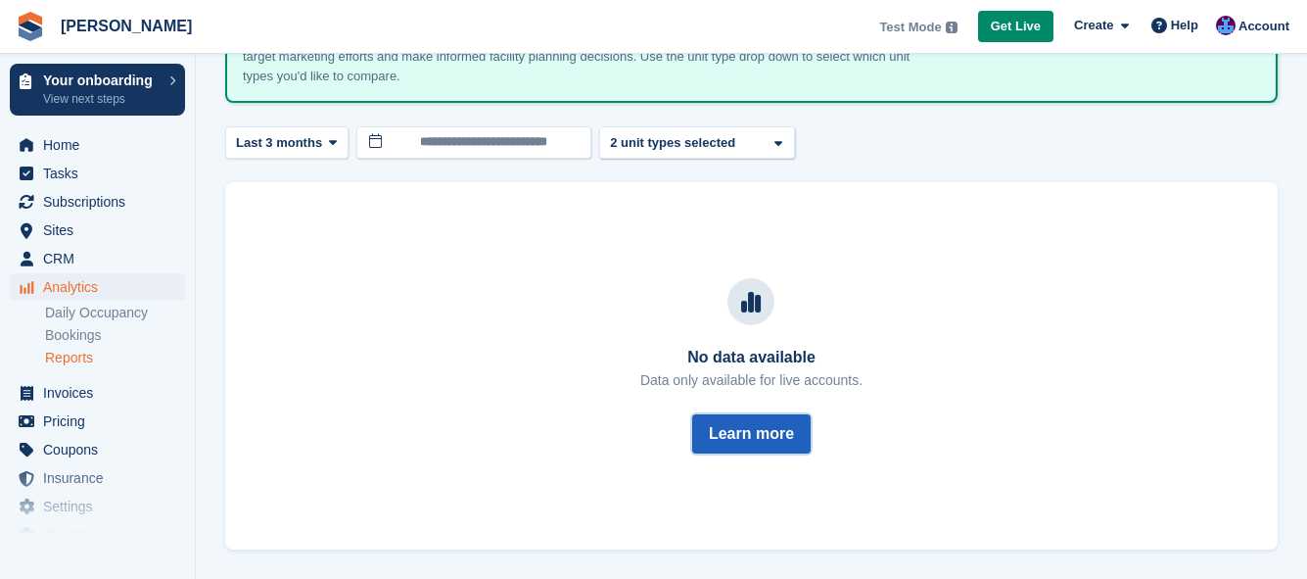
click at [729, 435] on button "Learn more" at bounding box center [751, 433] width 119 height 39
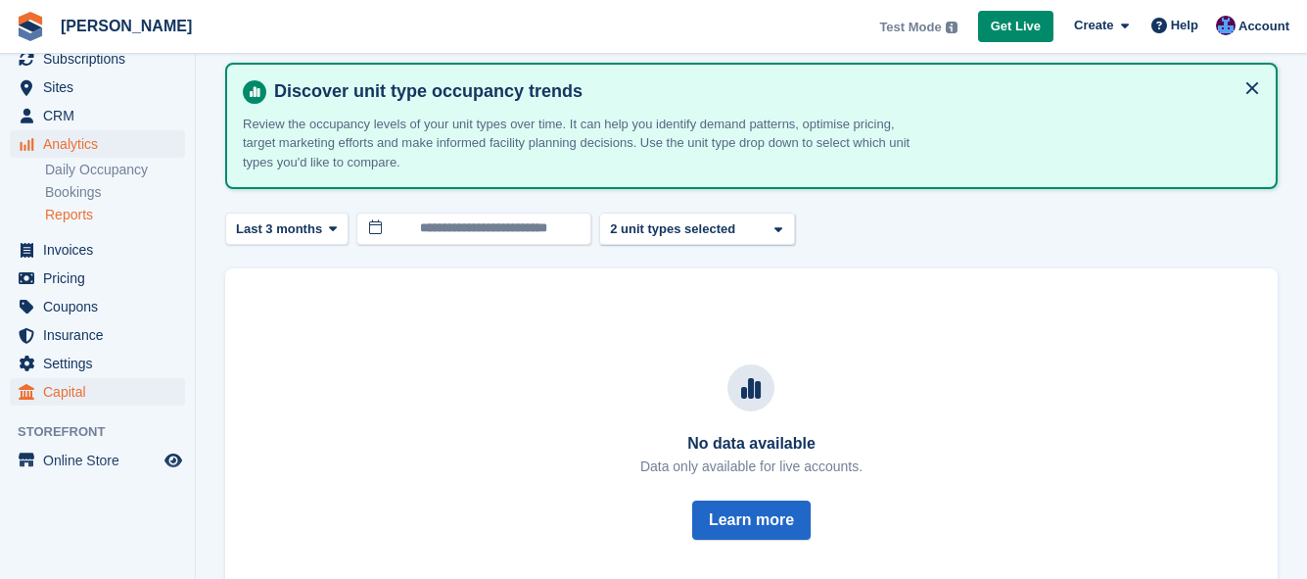
scroll to position [146, 0]
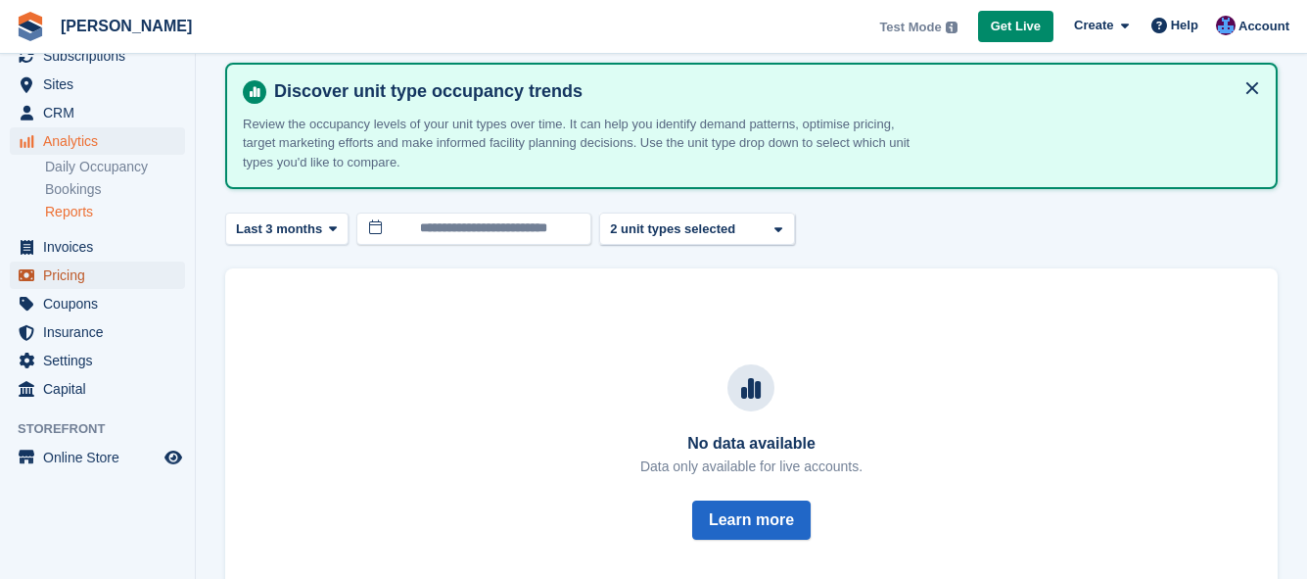
click at [164, 286] on link "Pricing" at bounding box center [97, 274] width 175 height 27
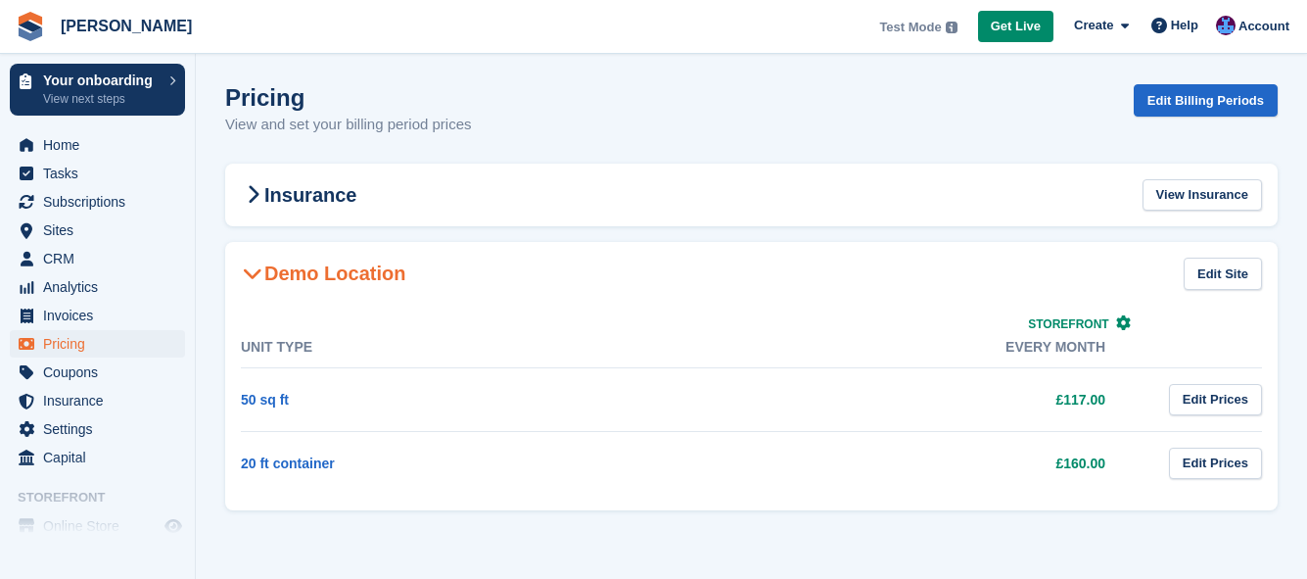
click at [1075, 323] on span "Storefront" at bounding box center [1068, 324] width 80 height 14
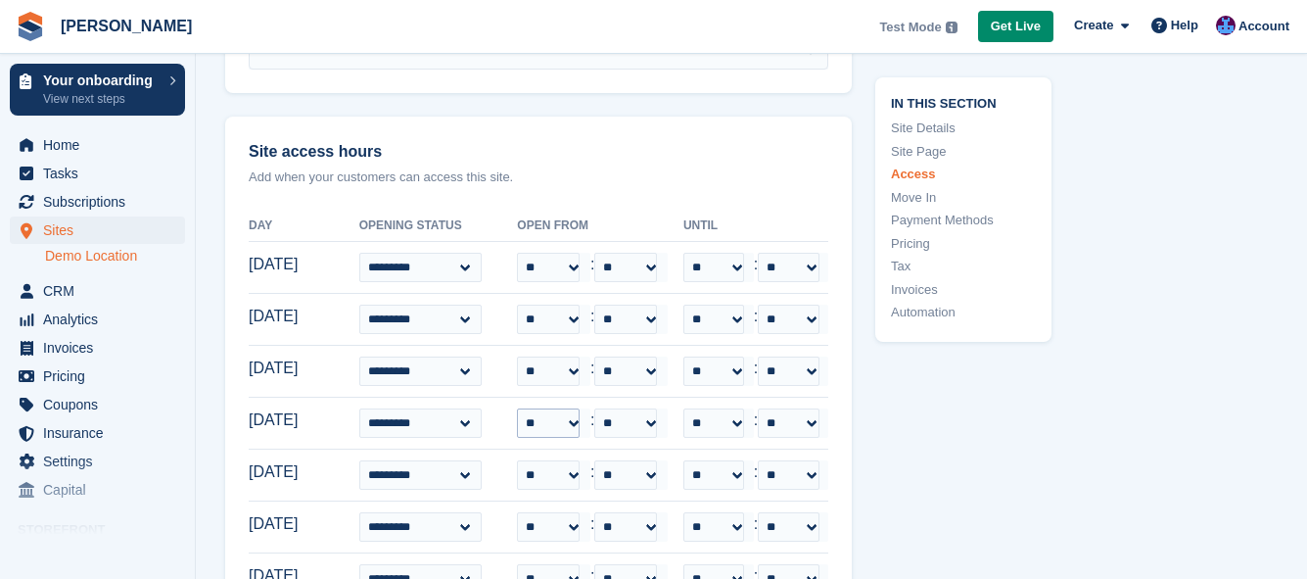
scroll to position [4309, 0]
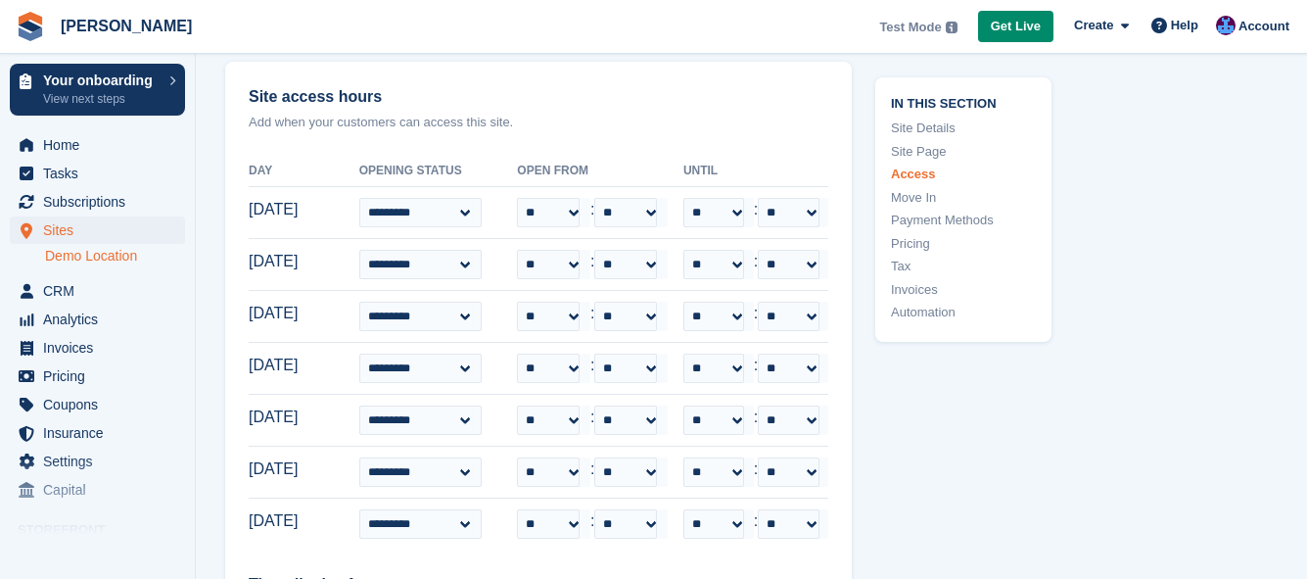
click at [920, 286] on link "Invoices" at bounding box center [963, 289] width 145 height 20
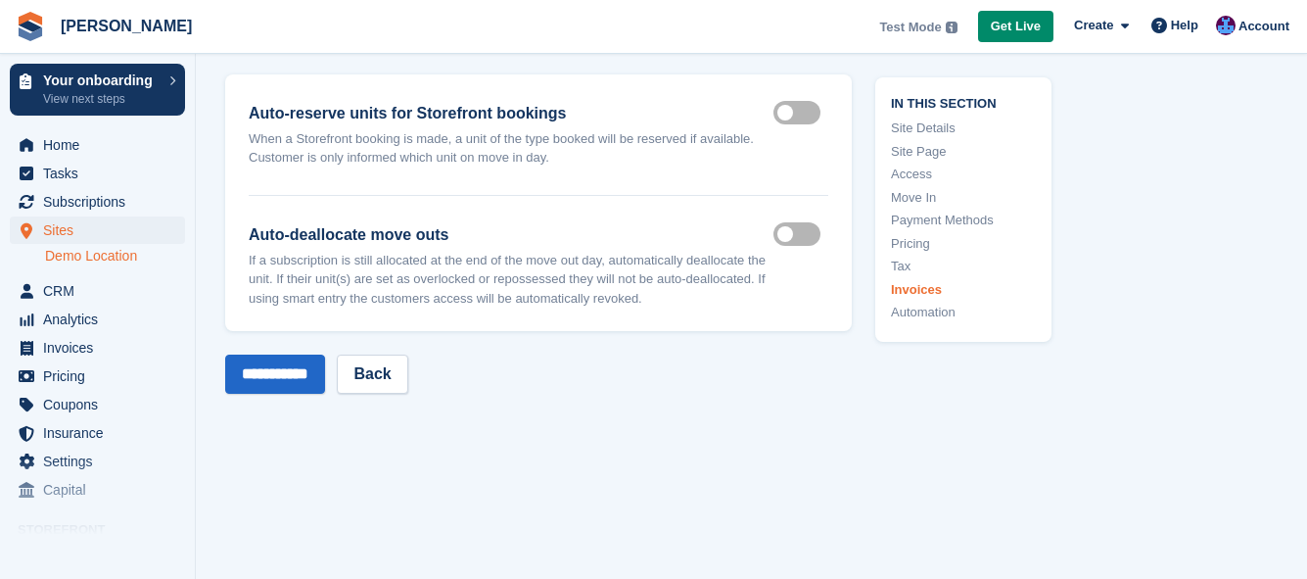
scroll to position [7632, 0]
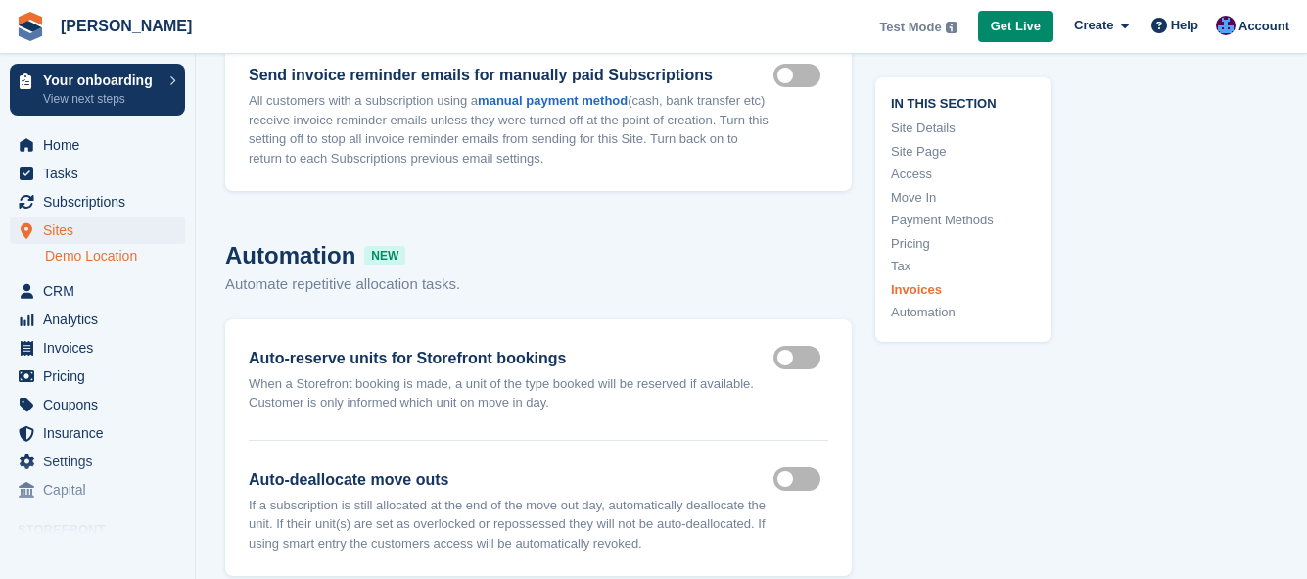
click at [894, 263] on link "Tax" at bounding box center [963, 267] width 145 height 20
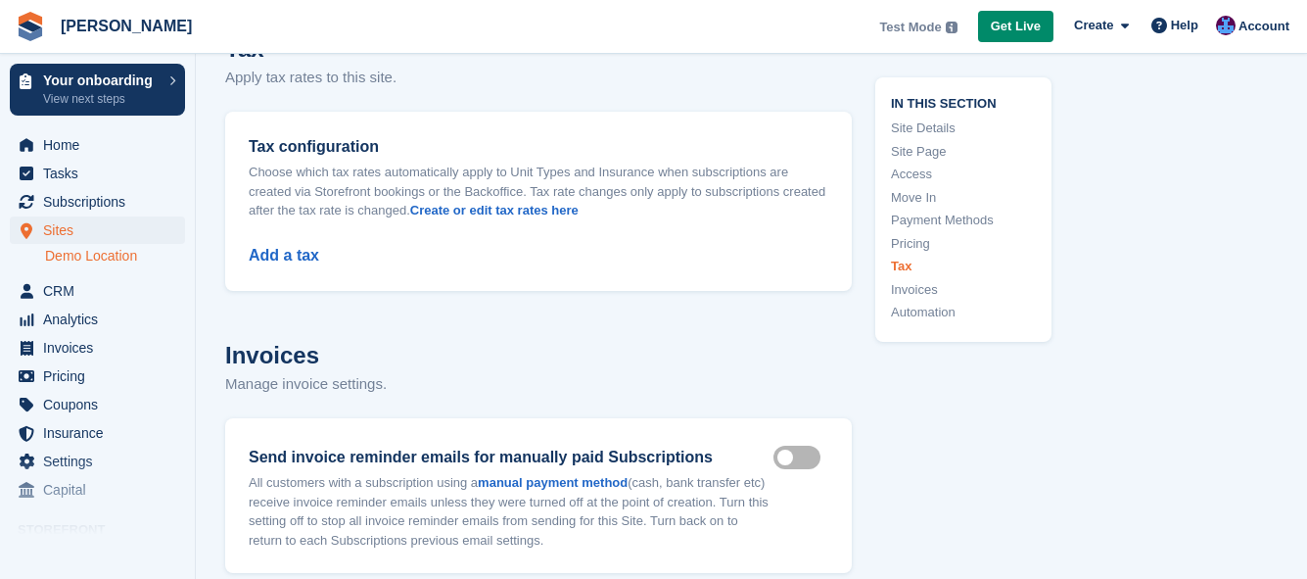
scroll to position [7226, 0]
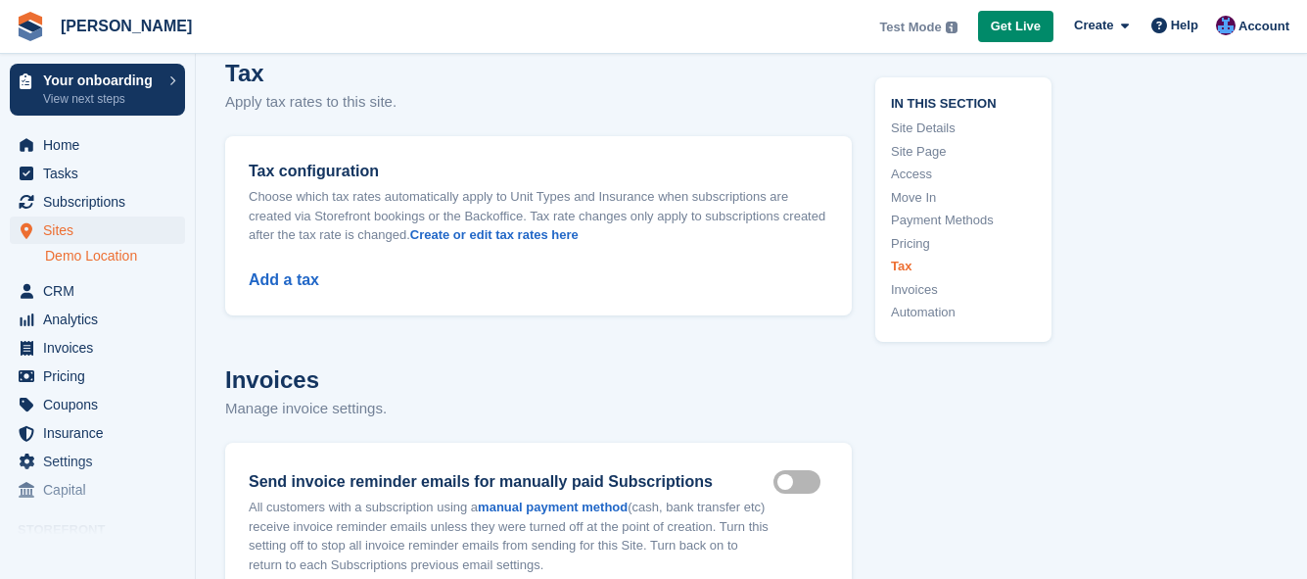
click at [910, 242] on link "Pricing" at bounding box center [963, 243] width 145 height 20
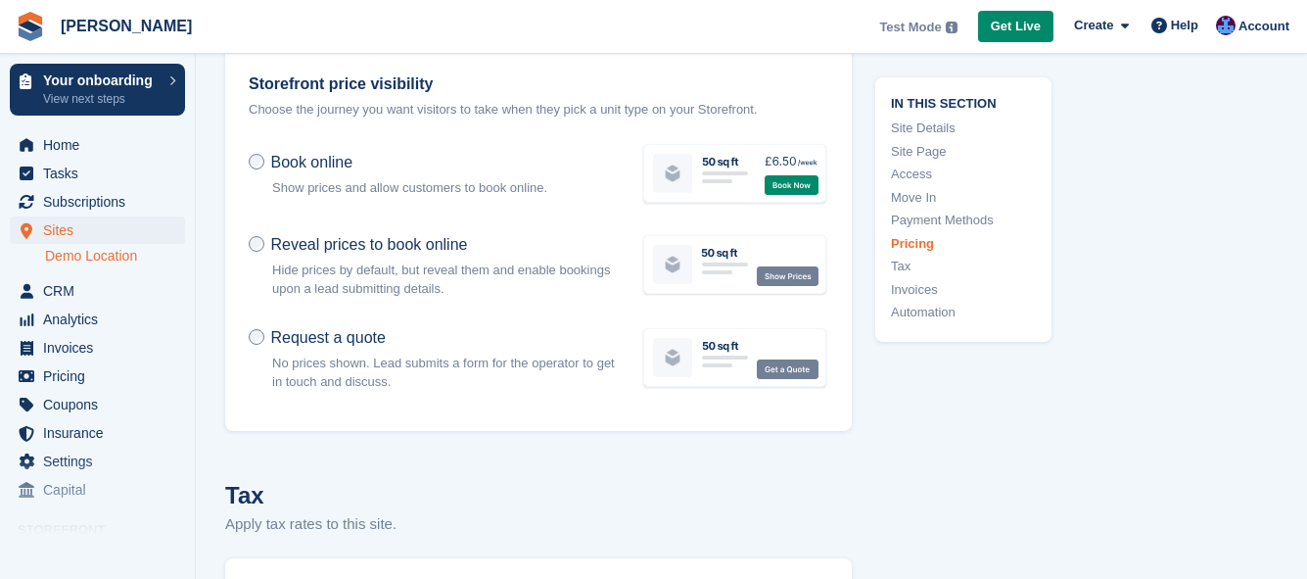
scroll to position [6836, 0]
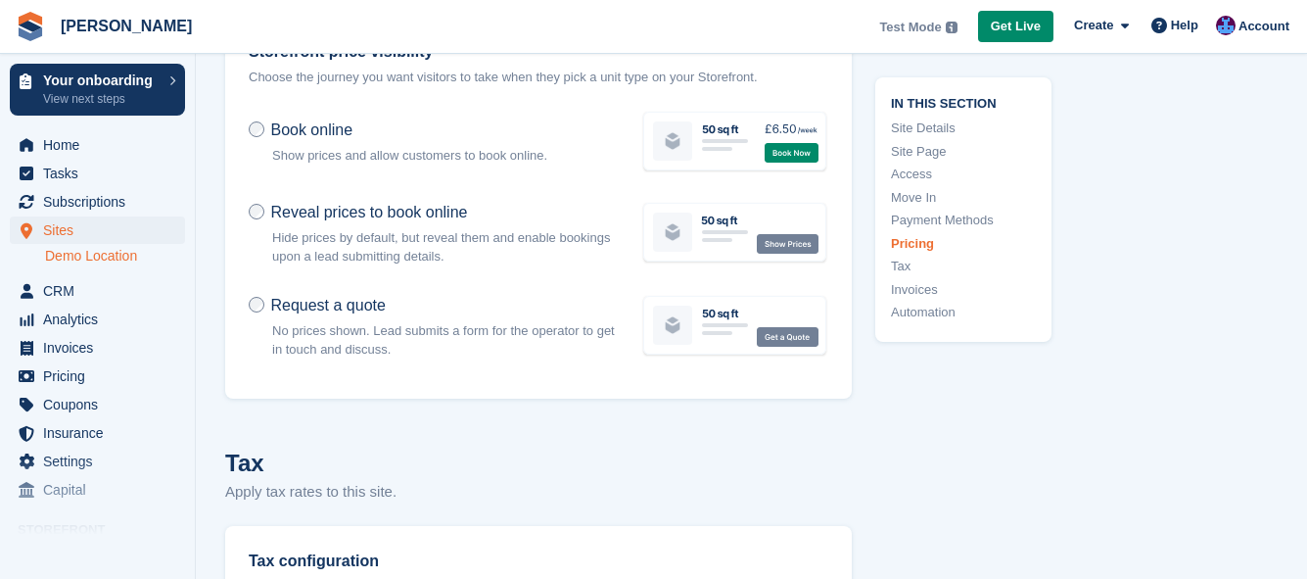
click at [793, 151] on icon at bounding box center [792, 153] width 54 height 20
click at [796, 242] on icon at bounding box center [734, 233] width 187 height 63
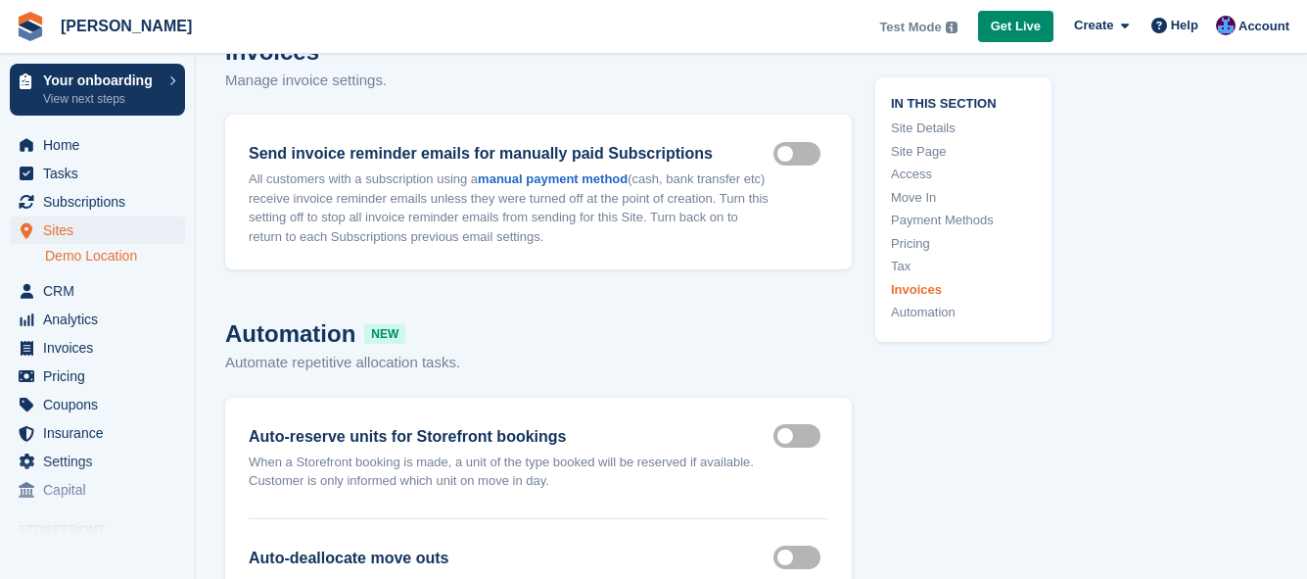
scroll to position [7522, 0]
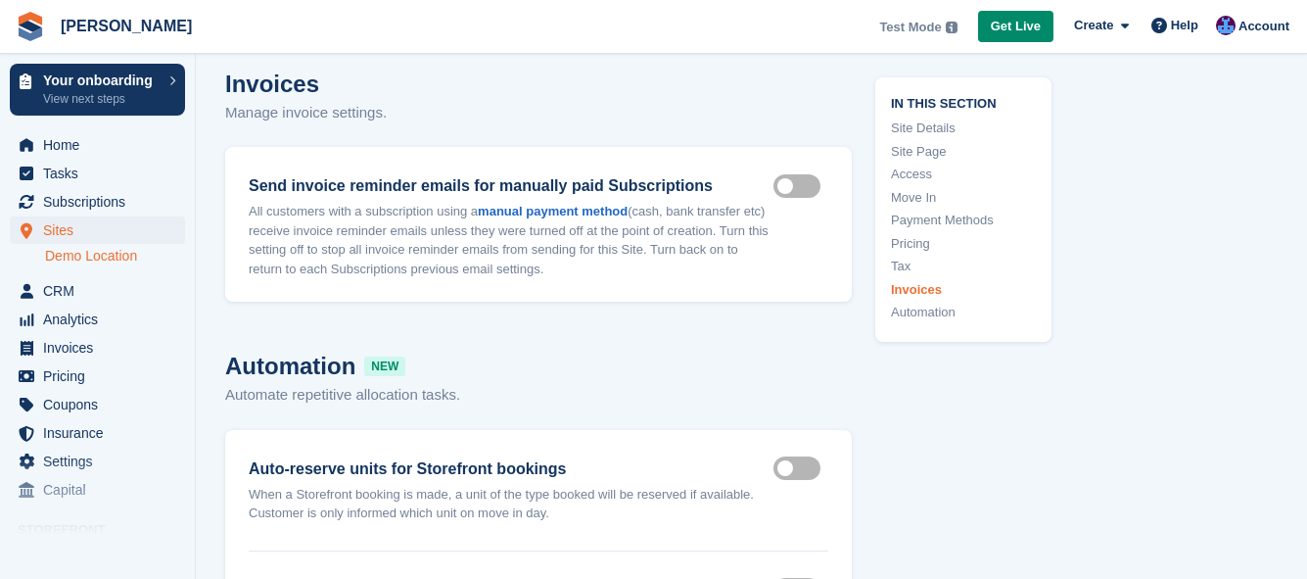
click at [925, 218] on link "Payment Methods" at bounding box center [963, 221] width 145 height 20
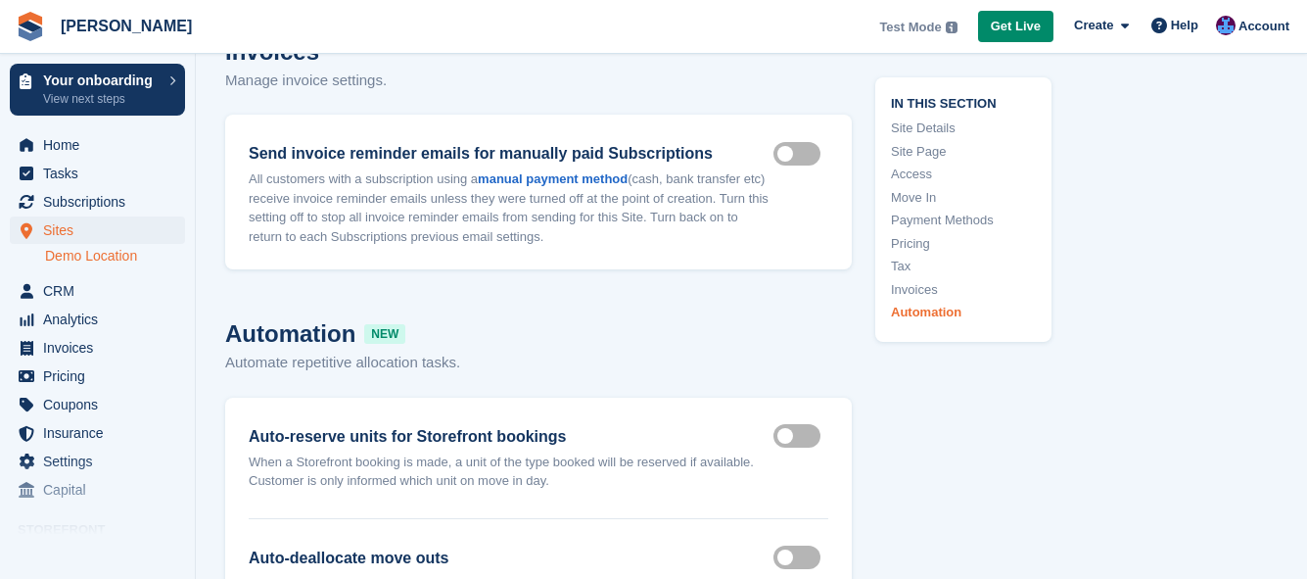
scroll to position [7534, 0]
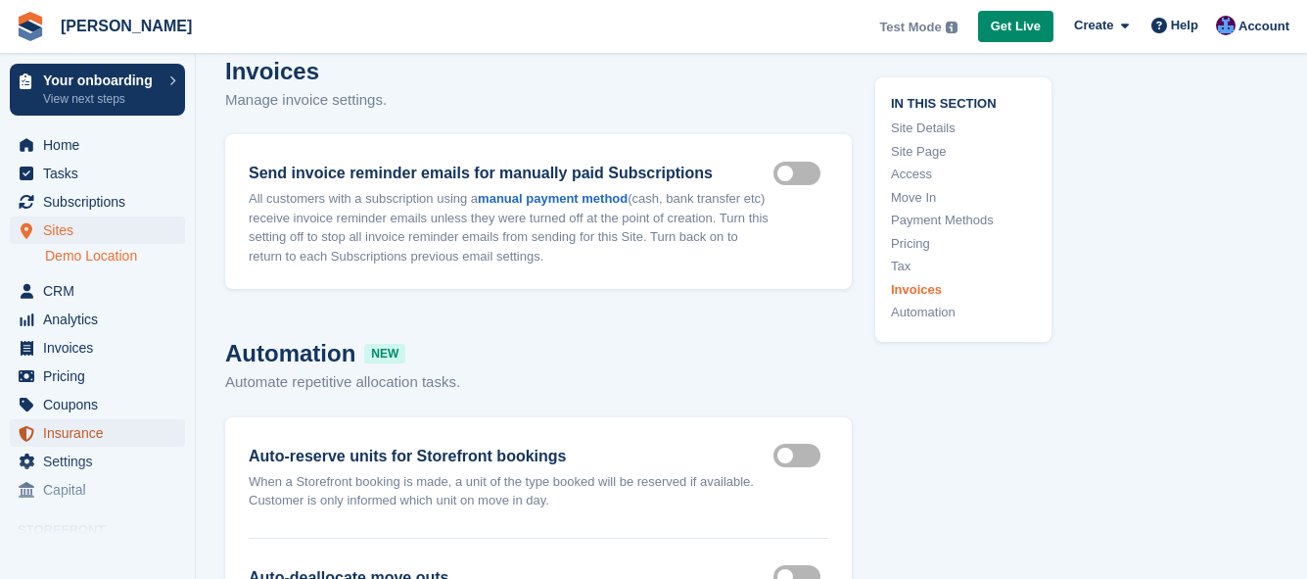
click at [59, 436] on span "Insurance" at bounding box center [102, 432] width 118 height 27
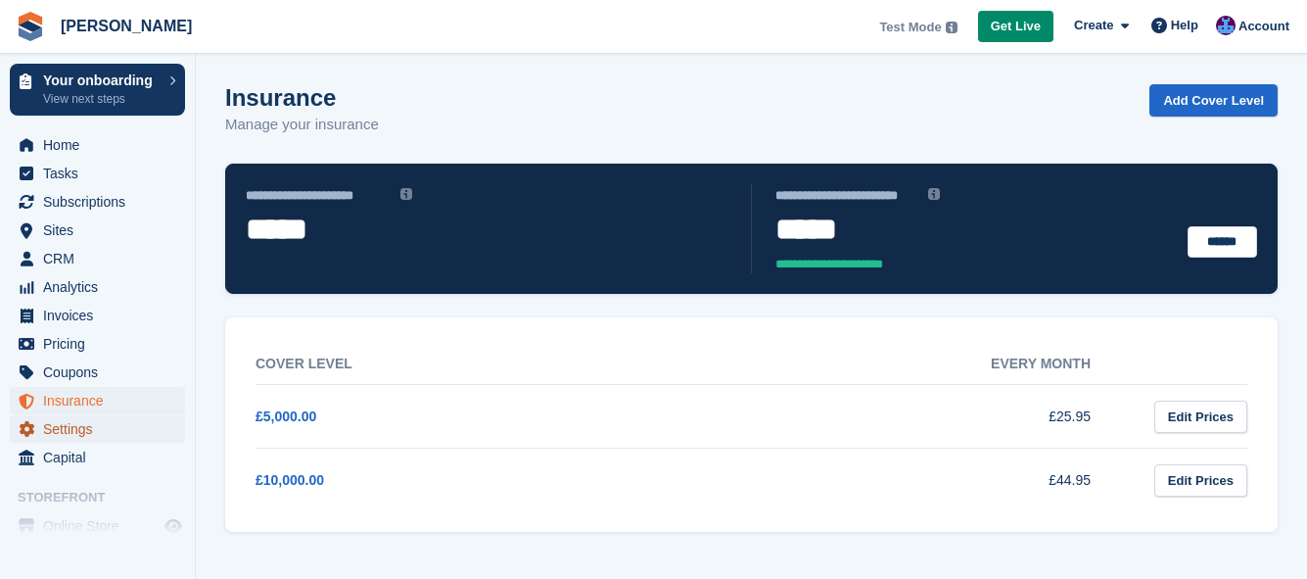
click at [73, 420] on span "Settings" at bounding box center [102, 428] width 118 height 27
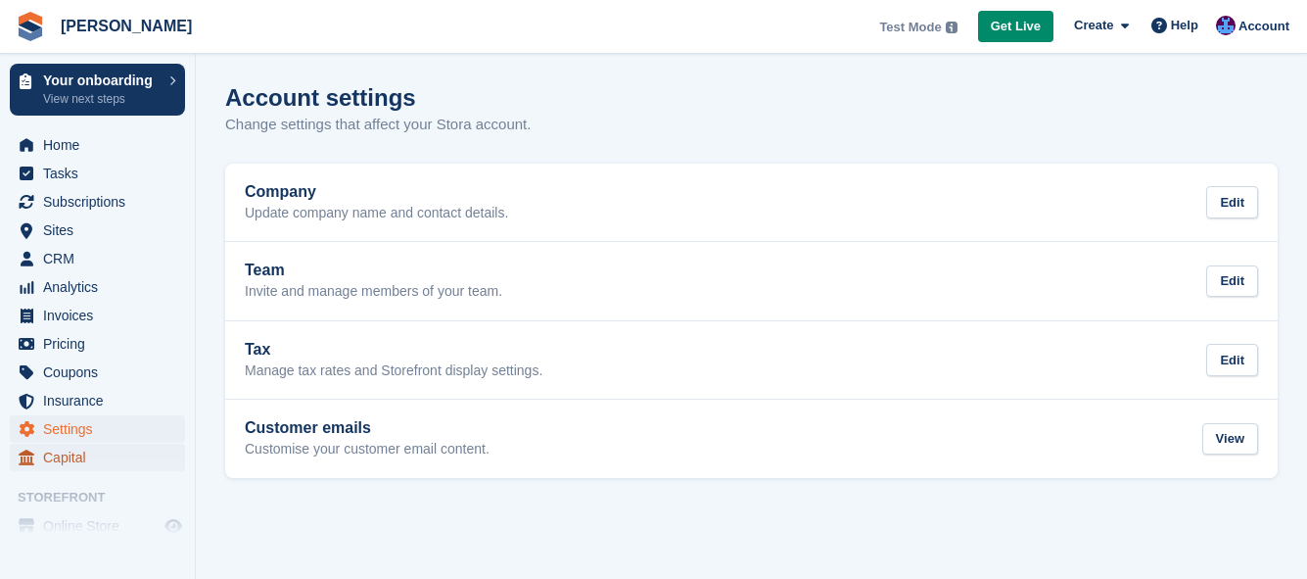
click at [39, 451] on link "Capital" at bounding box center [97, 457] width 175 height 27
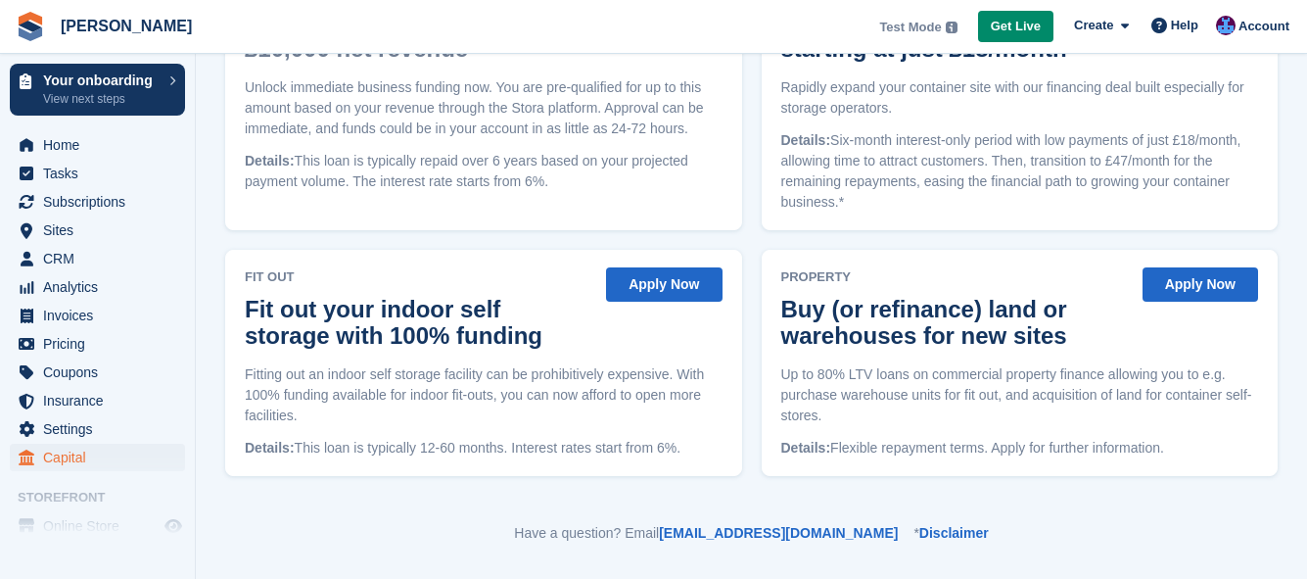
scroll to position [339, 0]
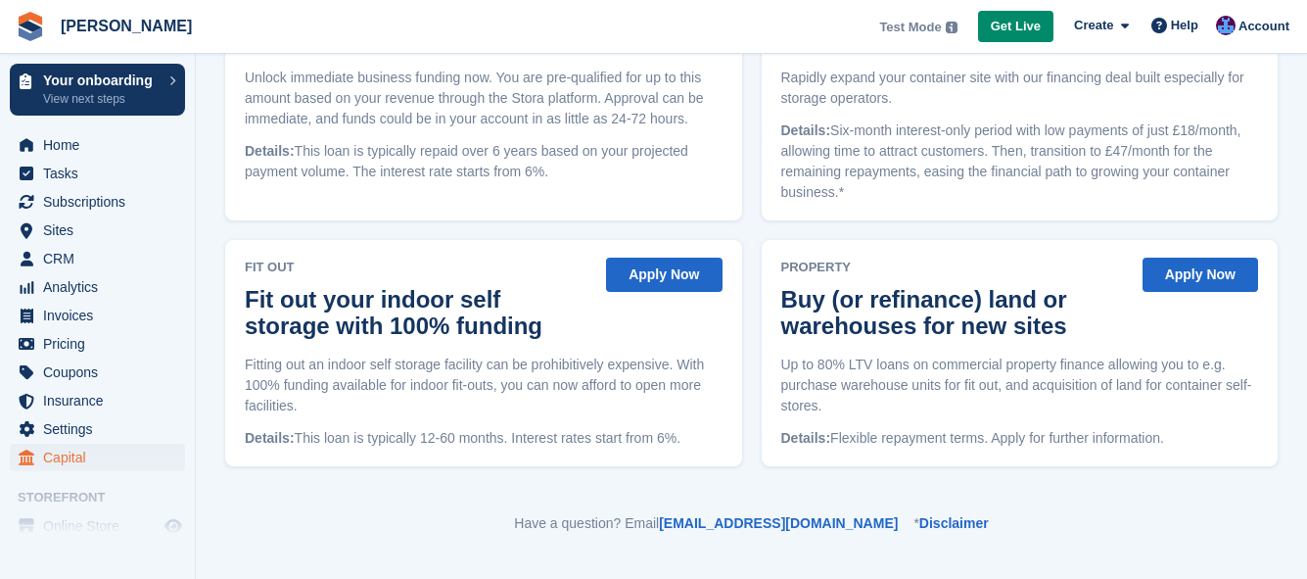
click at [607, 268] on button "Apply Now" at bounding box center [664, 275] width 116 height 34
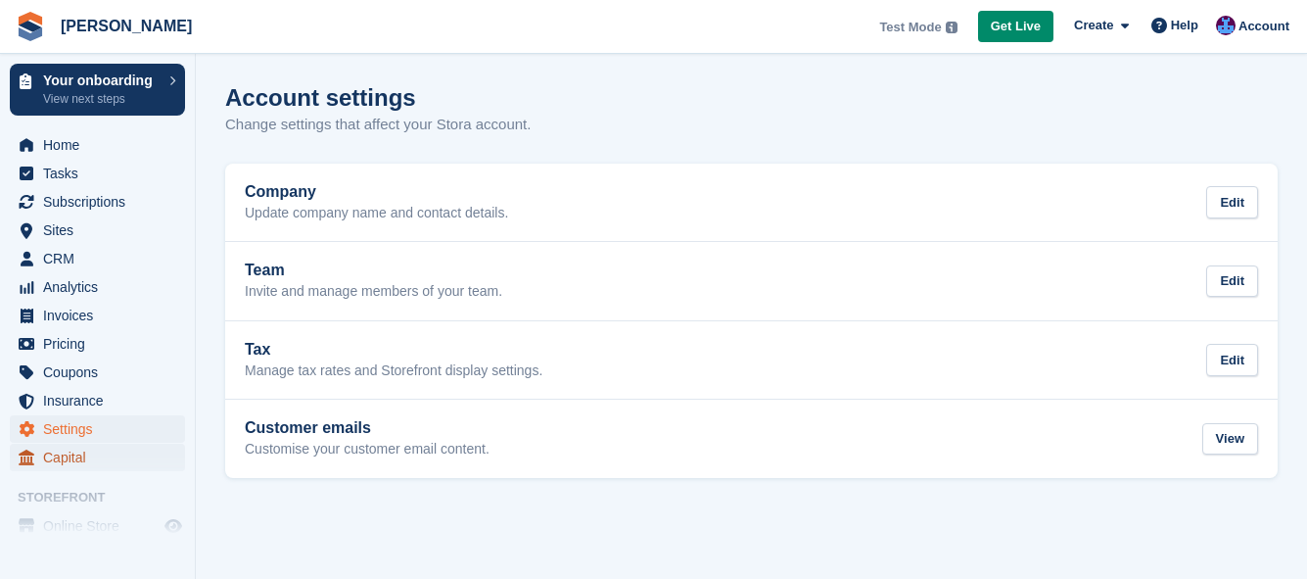
click at [82, 464] on span "Capital" at bounding box center [102, 457] width 118 height 27
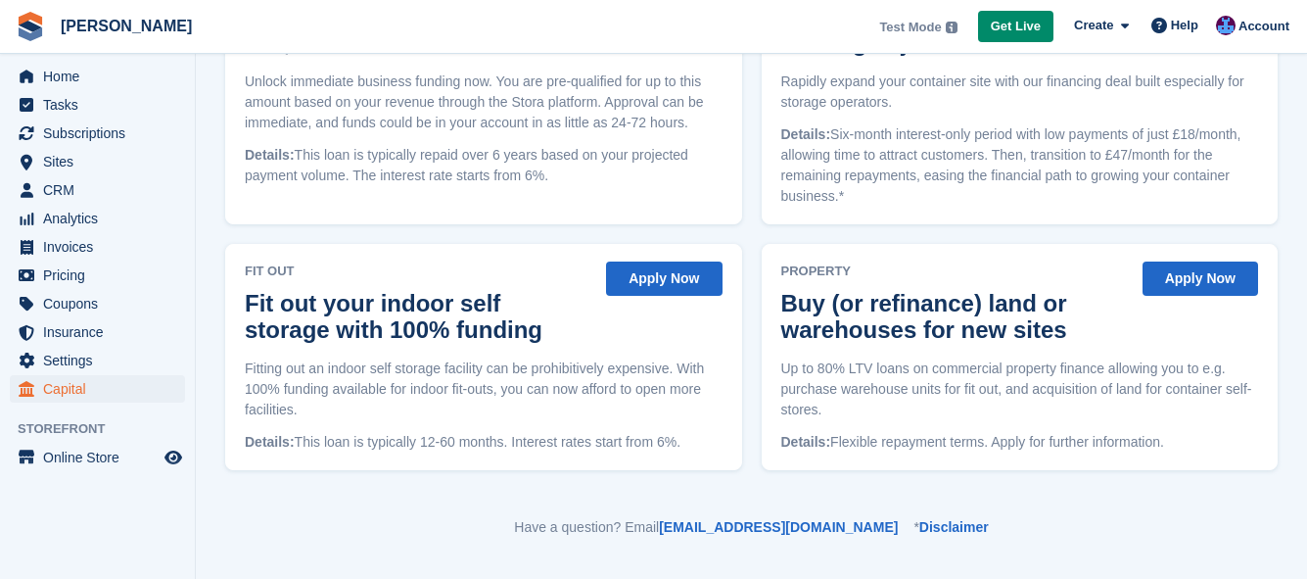
scroll to position [339, 0]
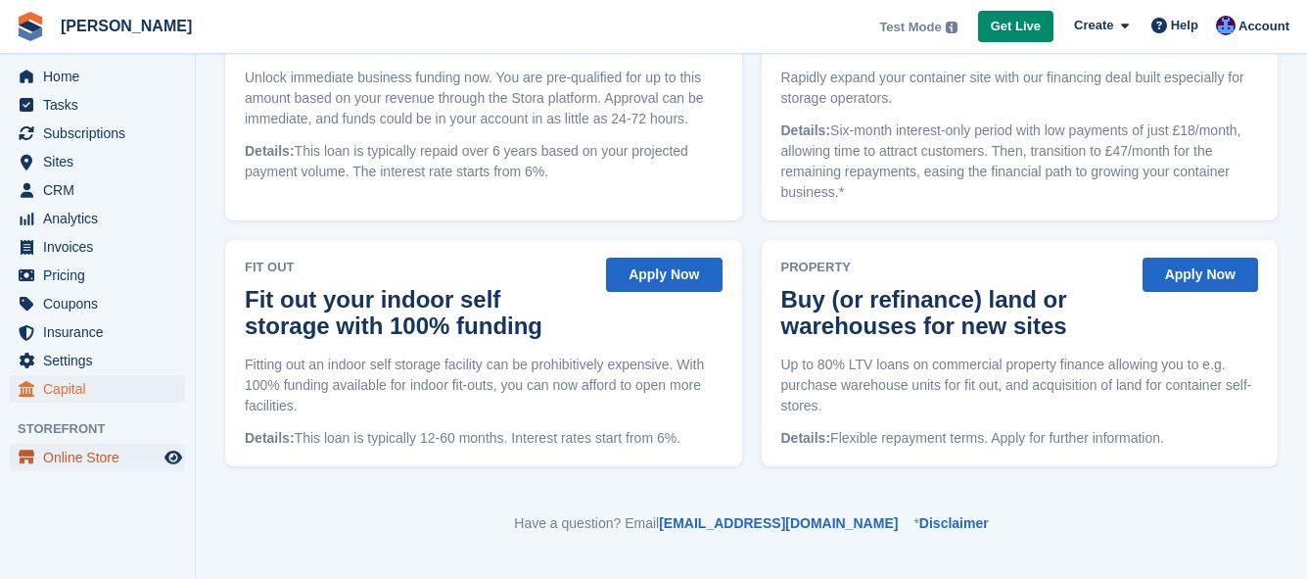
click at [69, 456] on span "Online Store" at bounding box center [102, 457] width 118 height 27
